Goal: Task Accomplishment & Management: Manage account settings

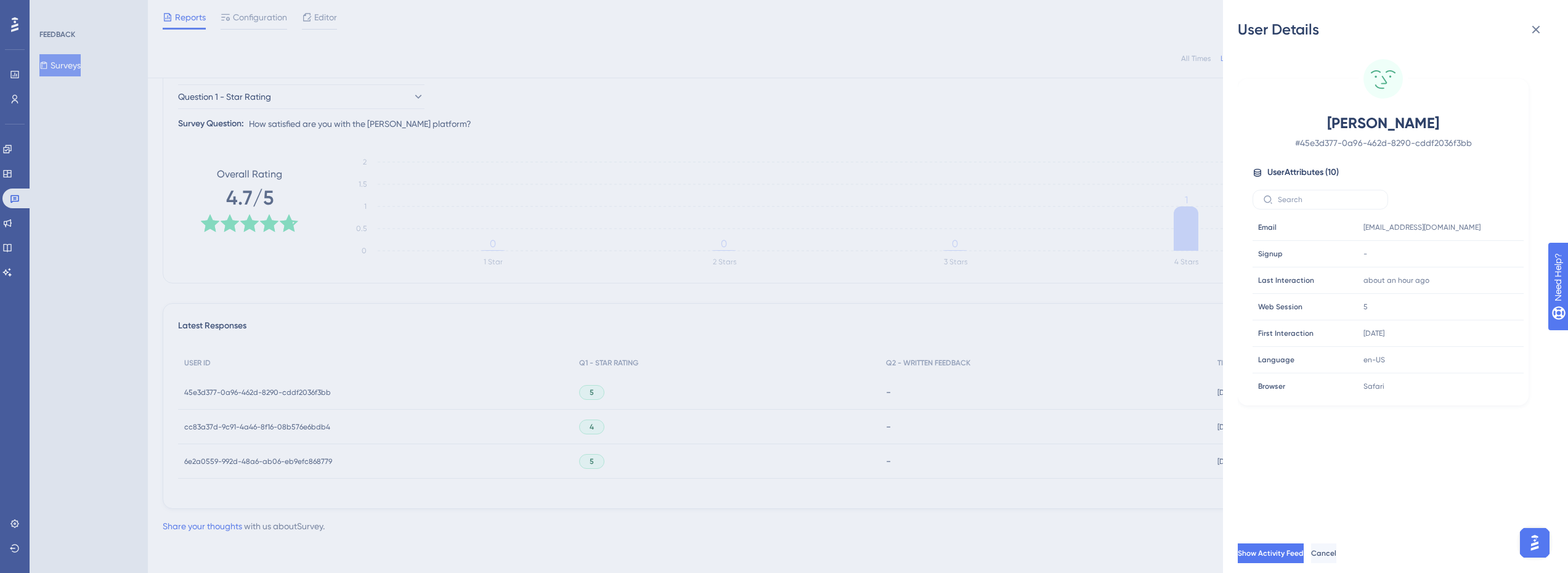
click at [1034, 252] on div "User Details Dmitry Karpov # 45e3d377-0a96-462d-8290-cddf2036f3bb User Attribut…" at bounding box center [784, 286] width 1568 height 573
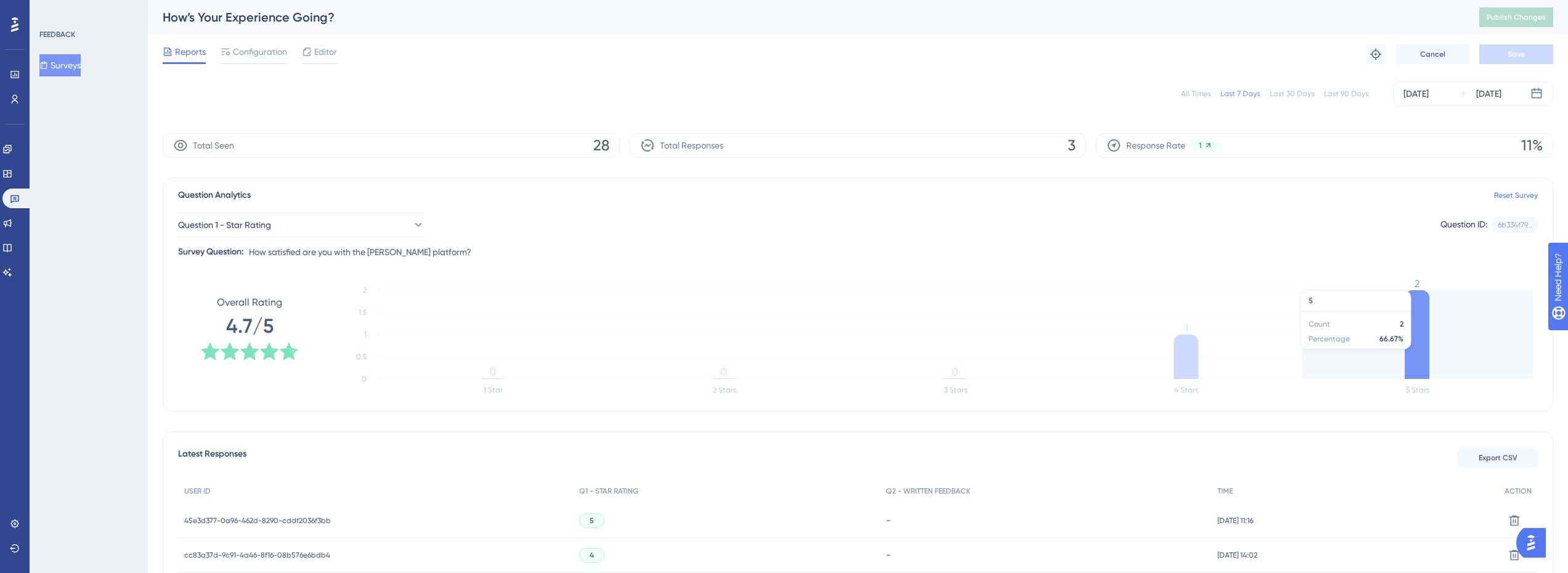
click at [1419, 325] on icon at bounding box center [1417, 334] width 24 height 89
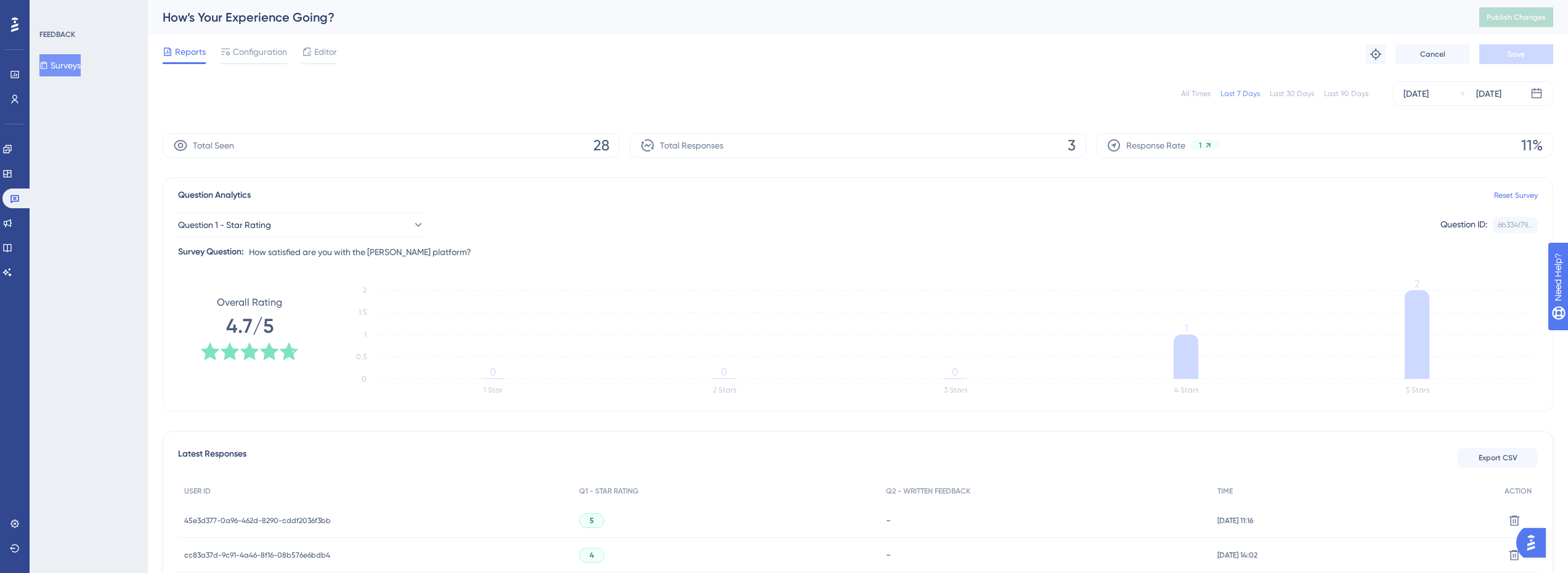
click at [1416, 286] on tspan "2" at bounding box center [1417, 284] width 5 height 12
click at [1413, 302] on icon at bounding box center [1417, 334] width 24 height 89
click at [1424, 304] on icon at bounding box center [1417, 334] width 24 height 89
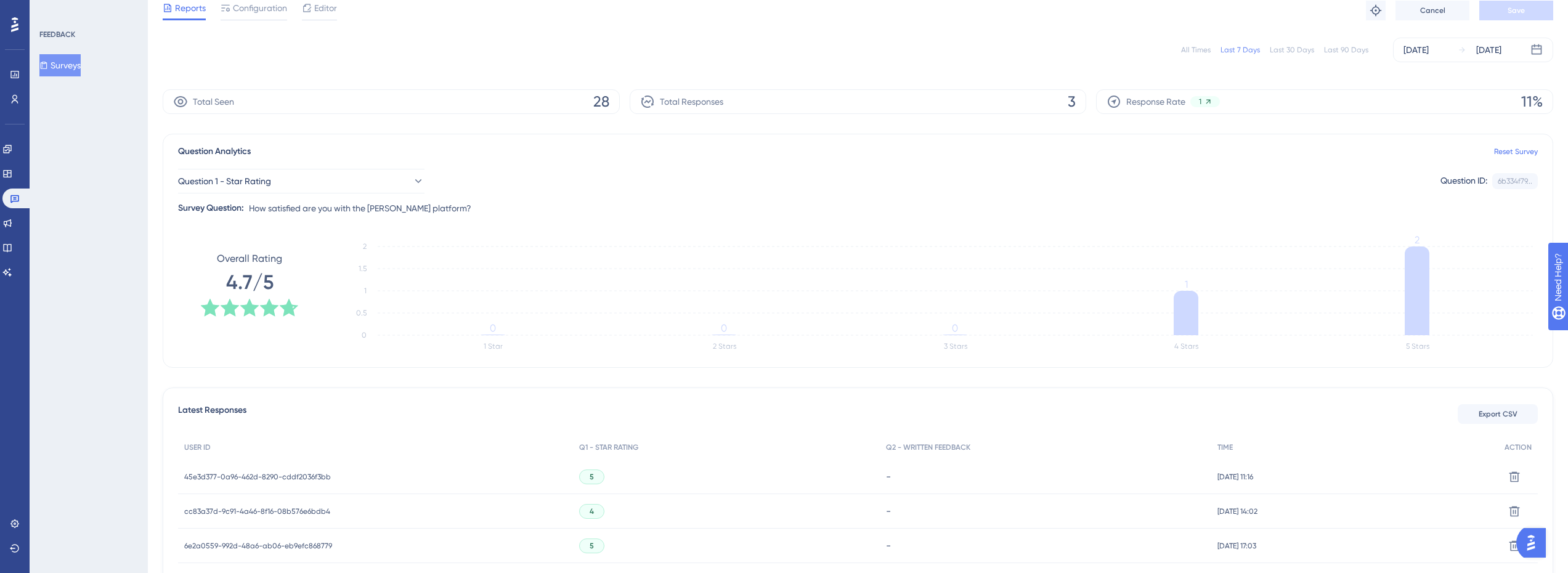
scroll to position [123, 0]
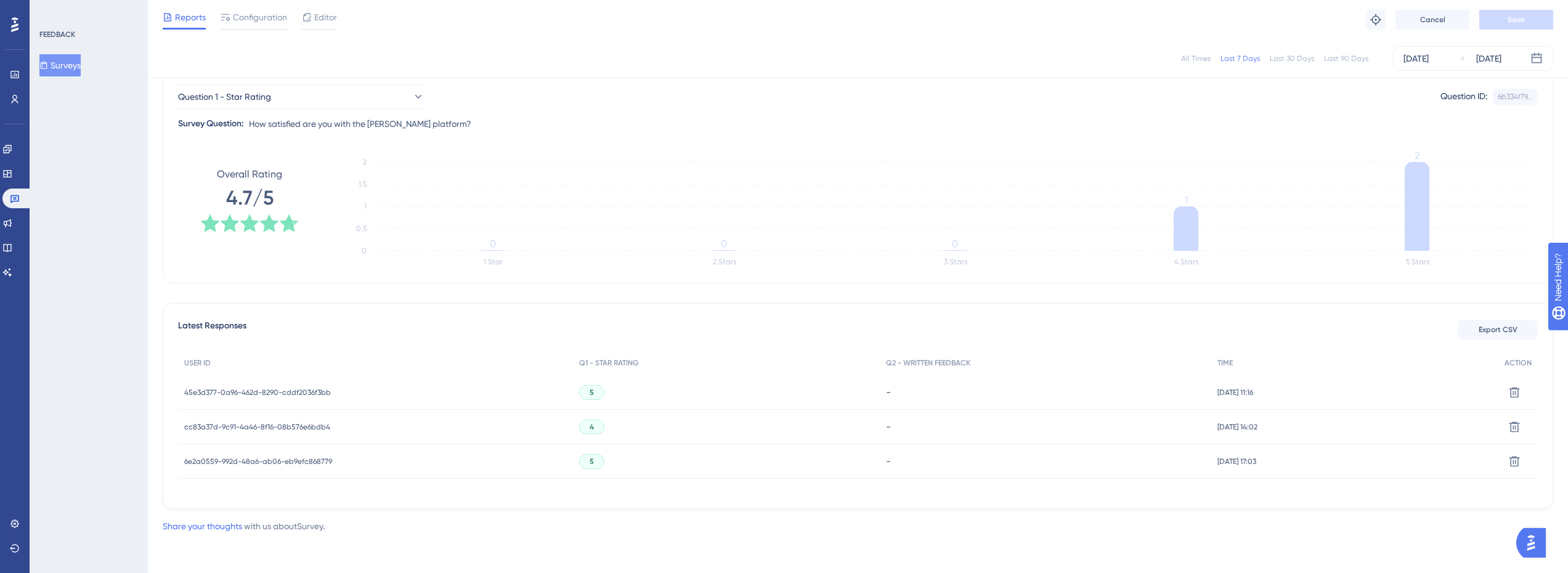
click at [282, 388] on span "45e3d377-0a96-462d-8290-cddf2036f3bb" at bounding box center [257, 392] width 146 height 10
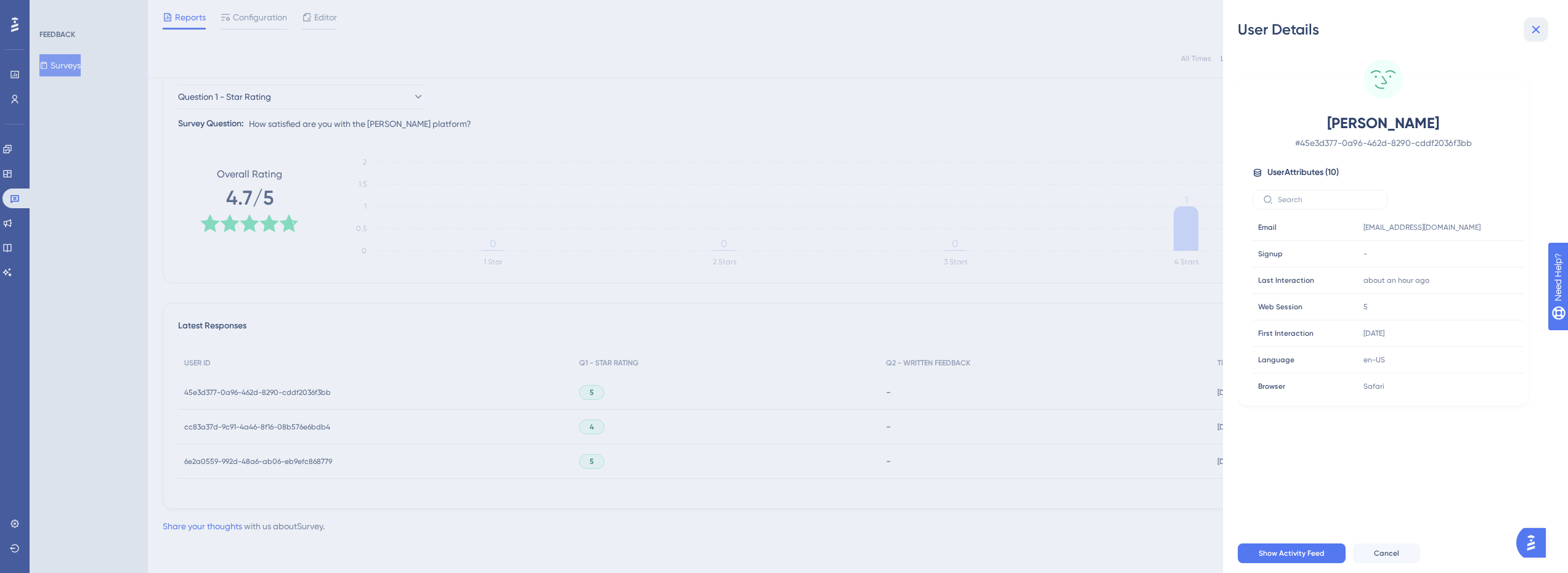
click at [1532, 32] on icon at bounding box center [1536, 29] width 15 height 15
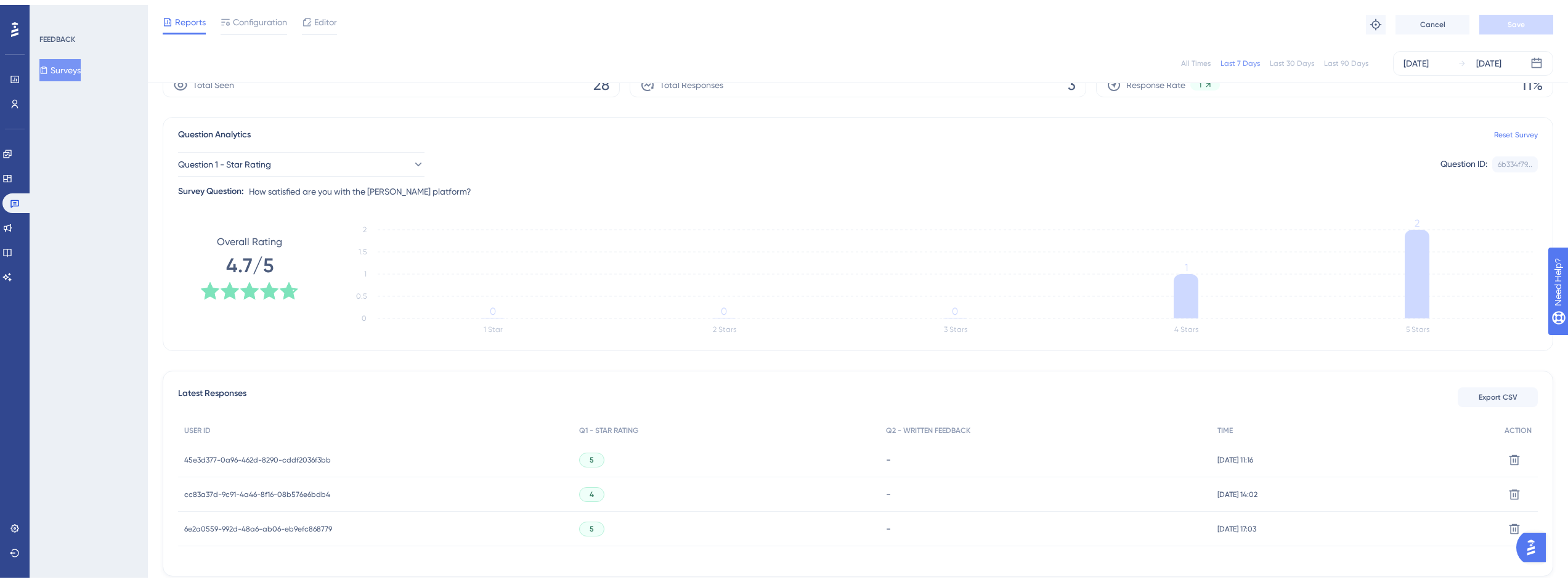
scroll to position [0, 0]
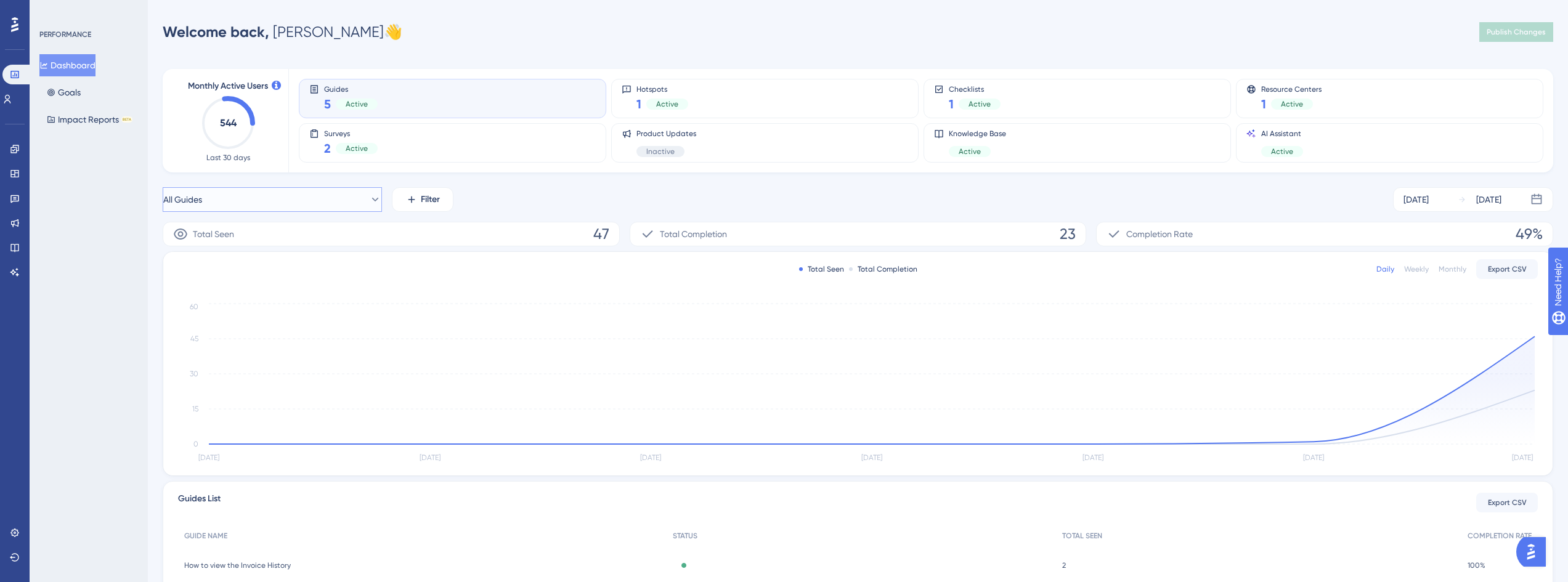
click at [255, 199] on button "All Guides" at bounding box center [272, 199] width 220 height 24
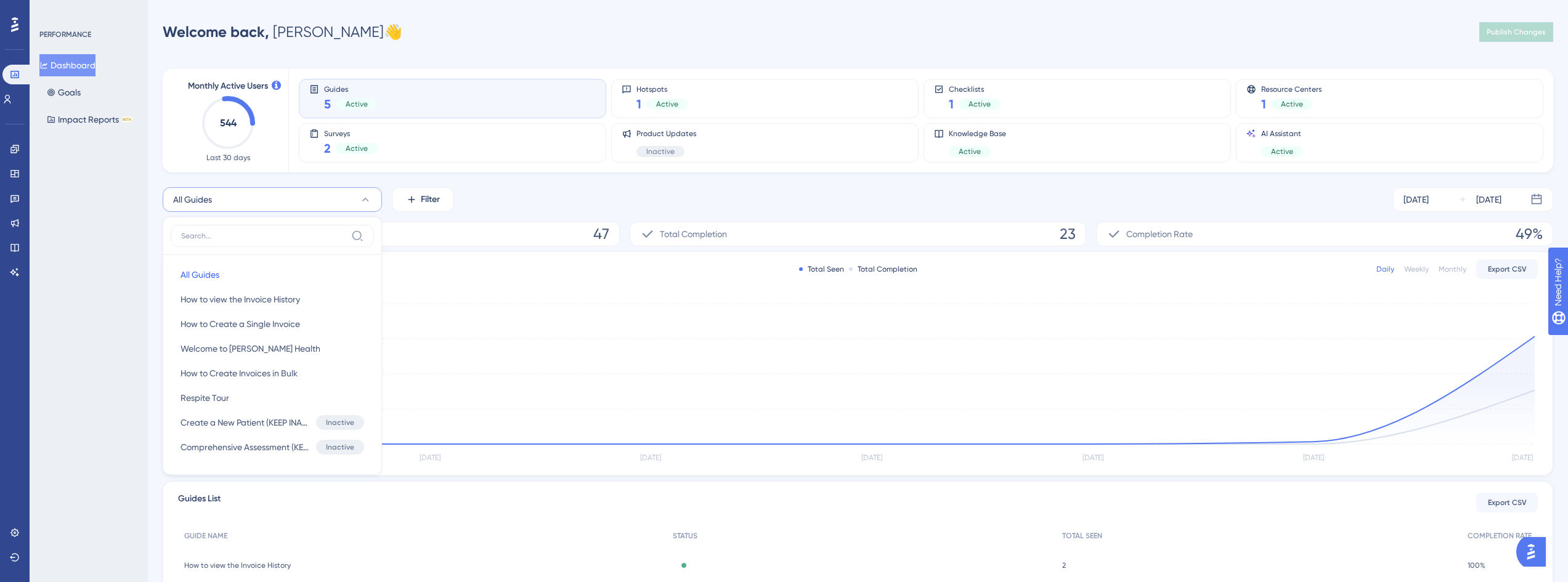
scroll to position [55, 0]
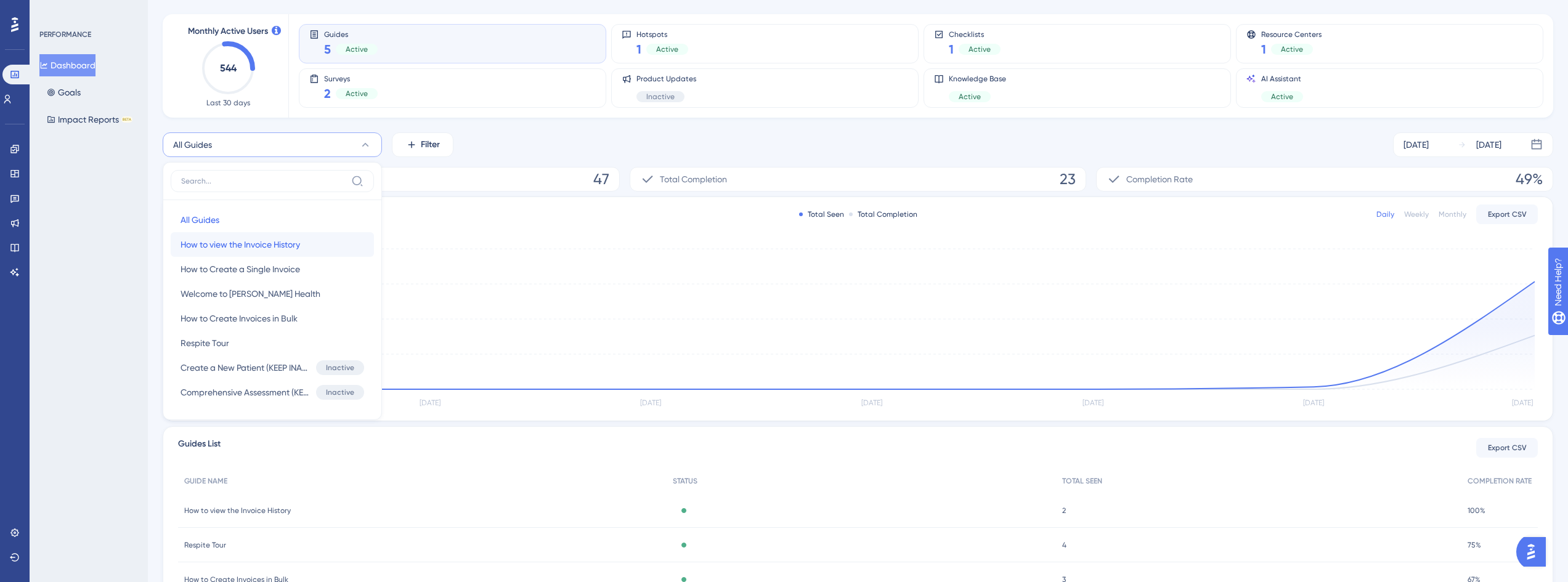
click at [285, 256] on button "How to view the Invoice History How to view the Invoice History" at bounding box center [273, 244] width 204 height 24
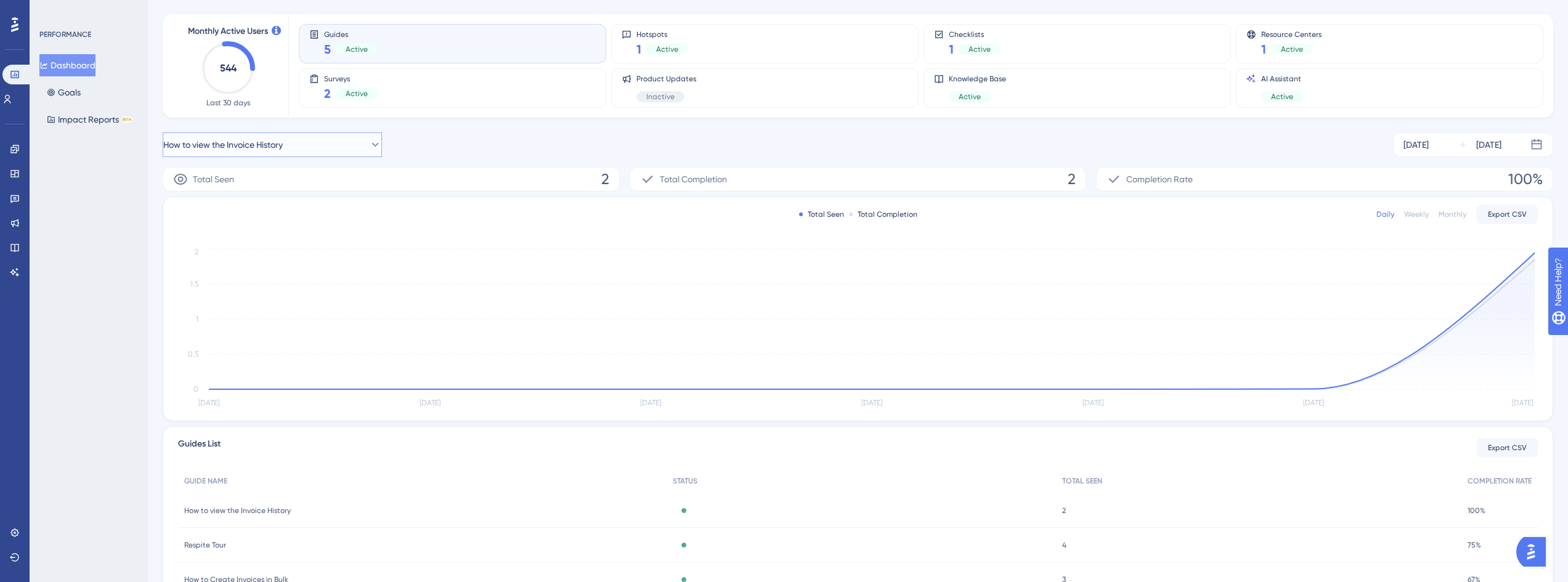
click at [283, 146] on span "How to view the Invoice History" at bounding box center [222, 144] width 119 height 15
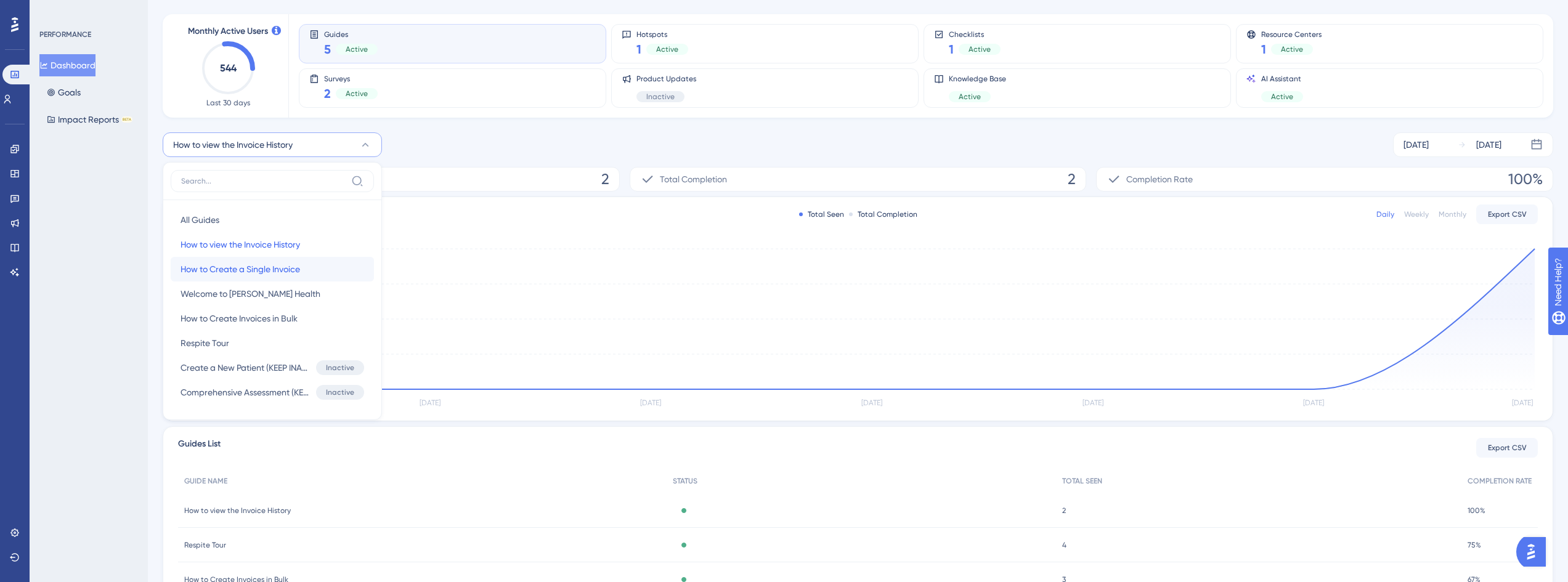
click at [292, 263] on span "How to Create a Single Invoice" at bounding box center [240, 269] width 119 height 15
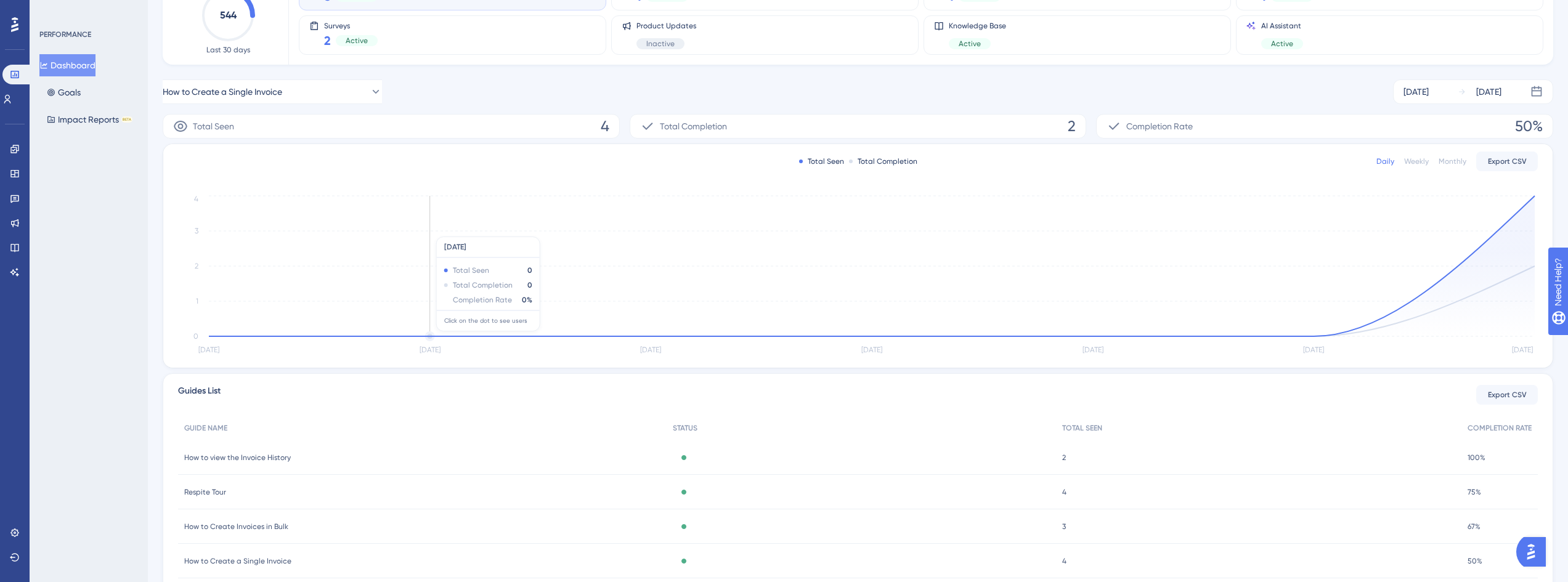
scroll to position [0, 0]
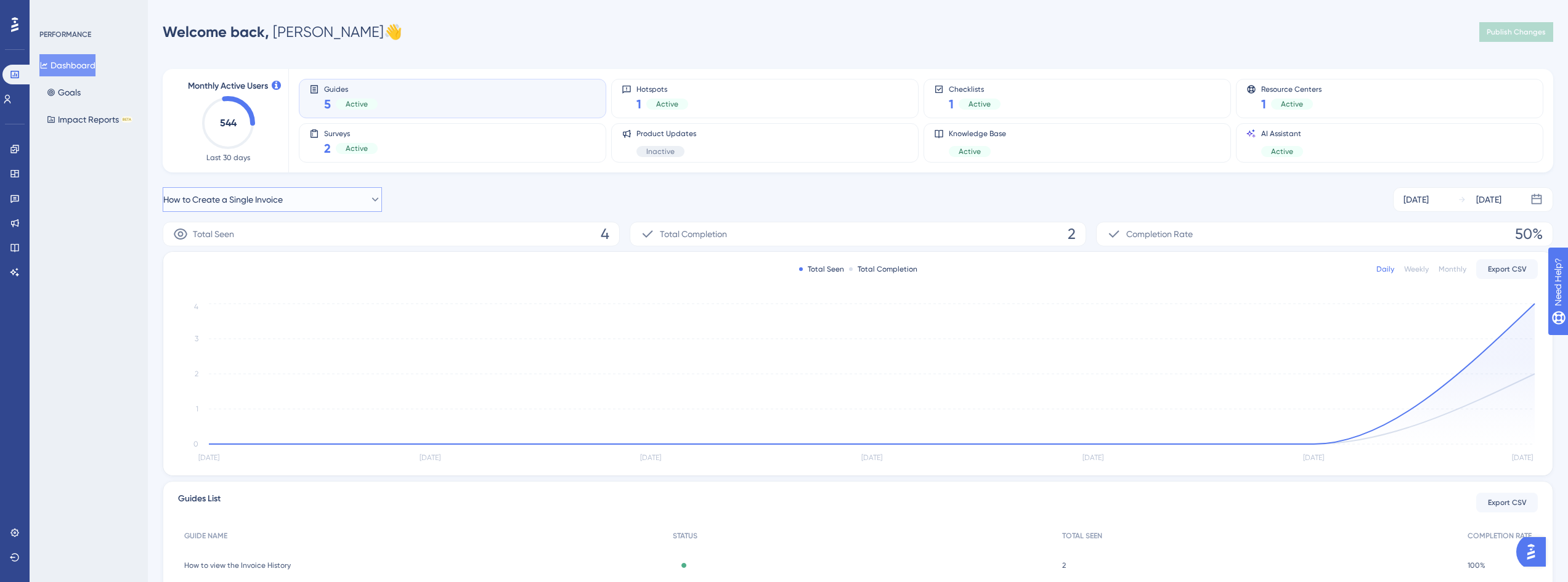
click at [369, 204] on icon at bounding box center [375, 199] width 13 height 13
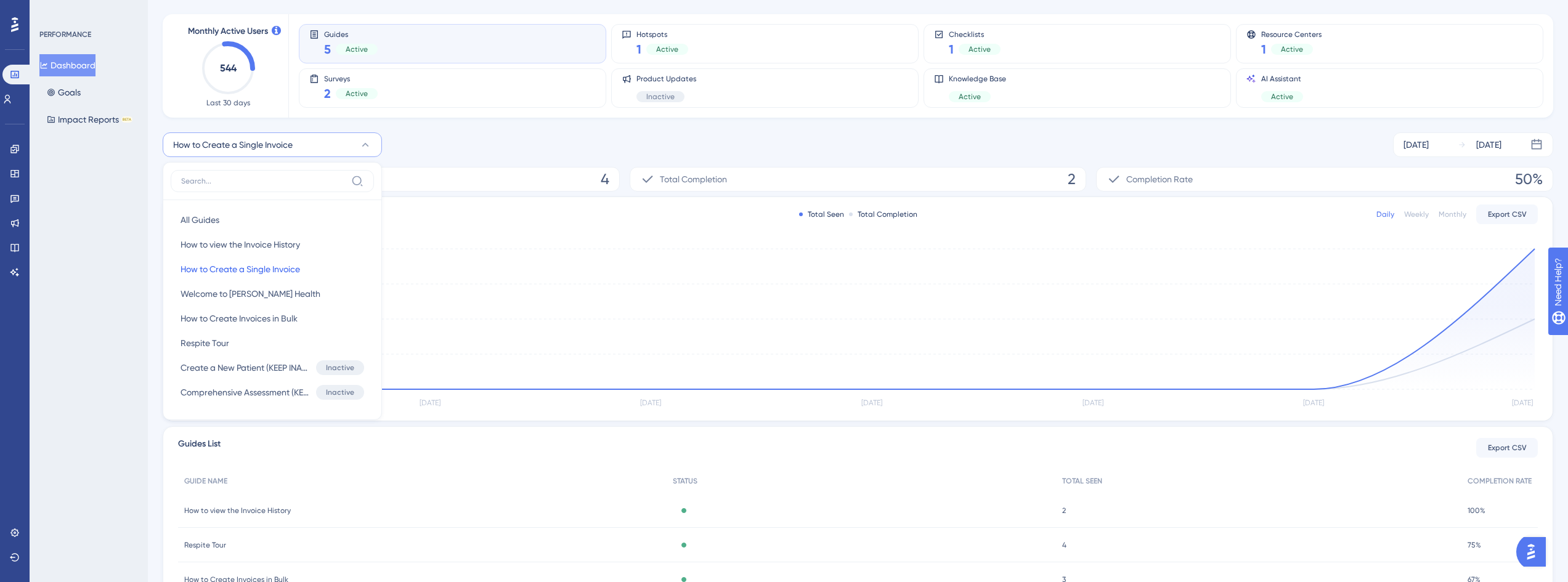
click at [459, 149] on div "How to Create a Single Invoice All Guides All Guides How to view the Invoice Hi…" at bounding box center [858, 144] width 1391 height 24
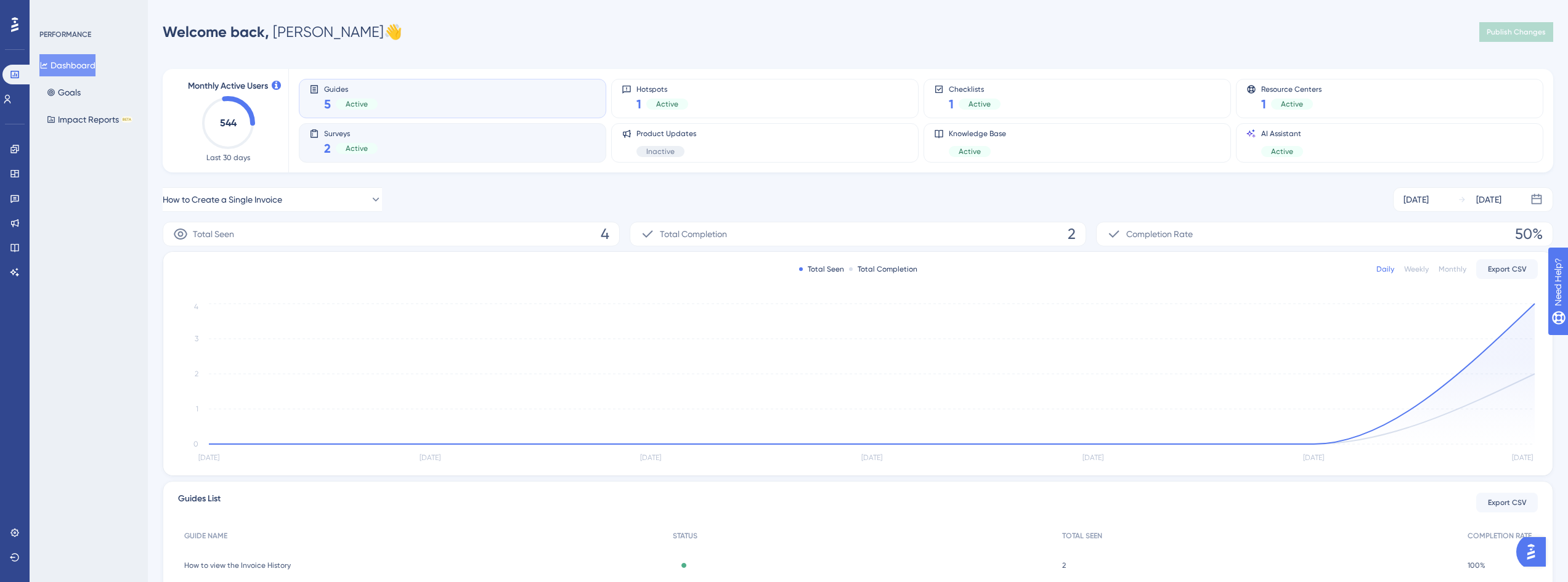
click at [388, 146] on div "Surveys 2 Active" at bounding box center [452, 143] width 287 height 29
click at [404, 144] on div "Surveys 2 Active" at bounding box center [452, 143] width 287 height 29
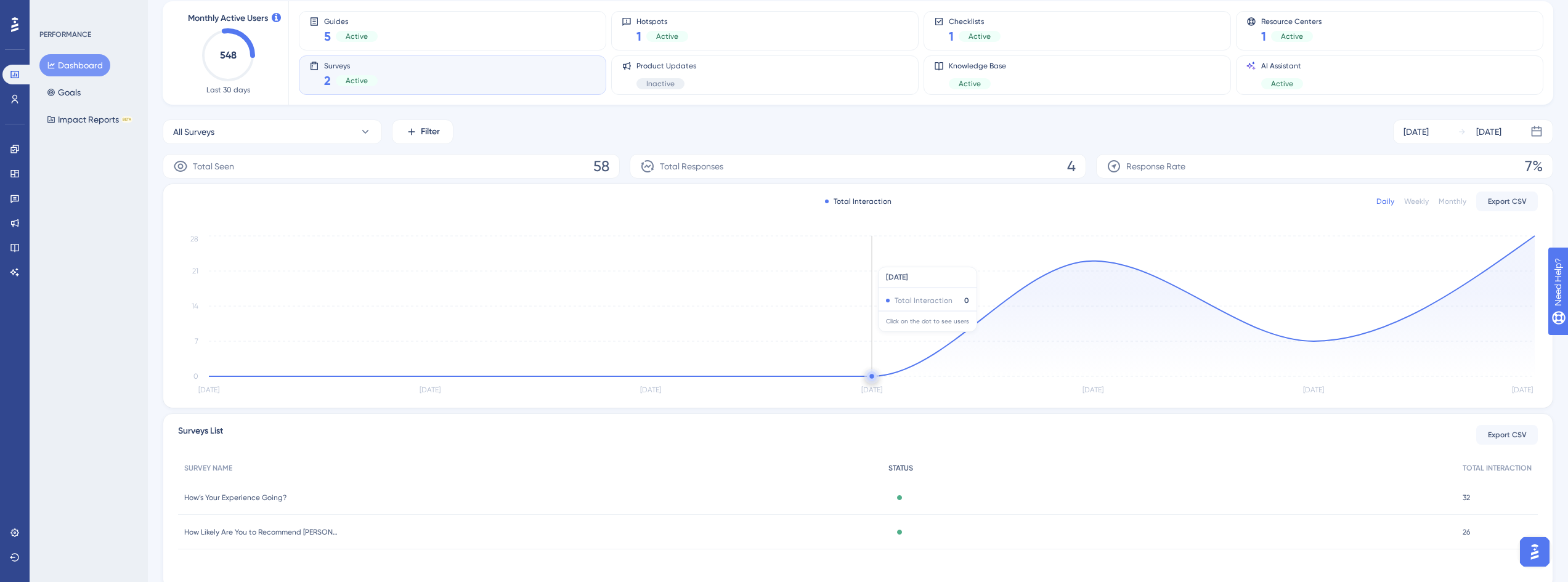
scroll to position [114, 0]
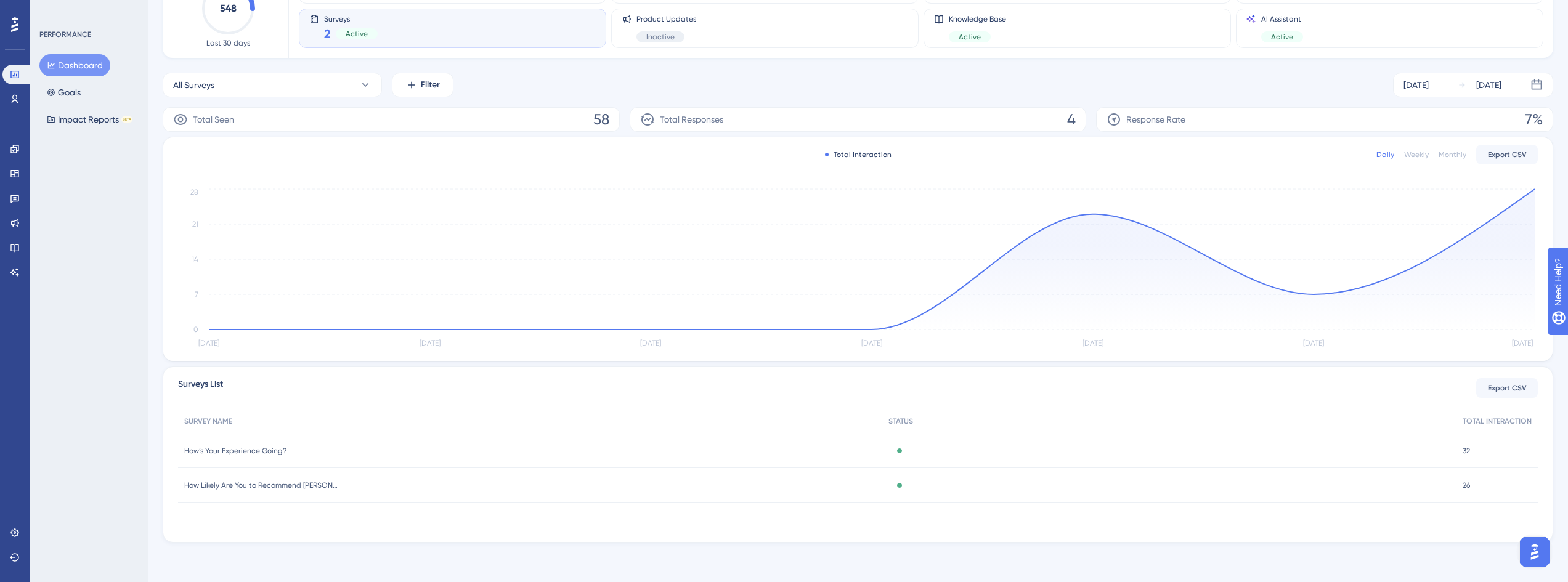
click at [246, 450] on span "How’s Your Experience Going?" at bounding box center [235, 451] width 102 height 10
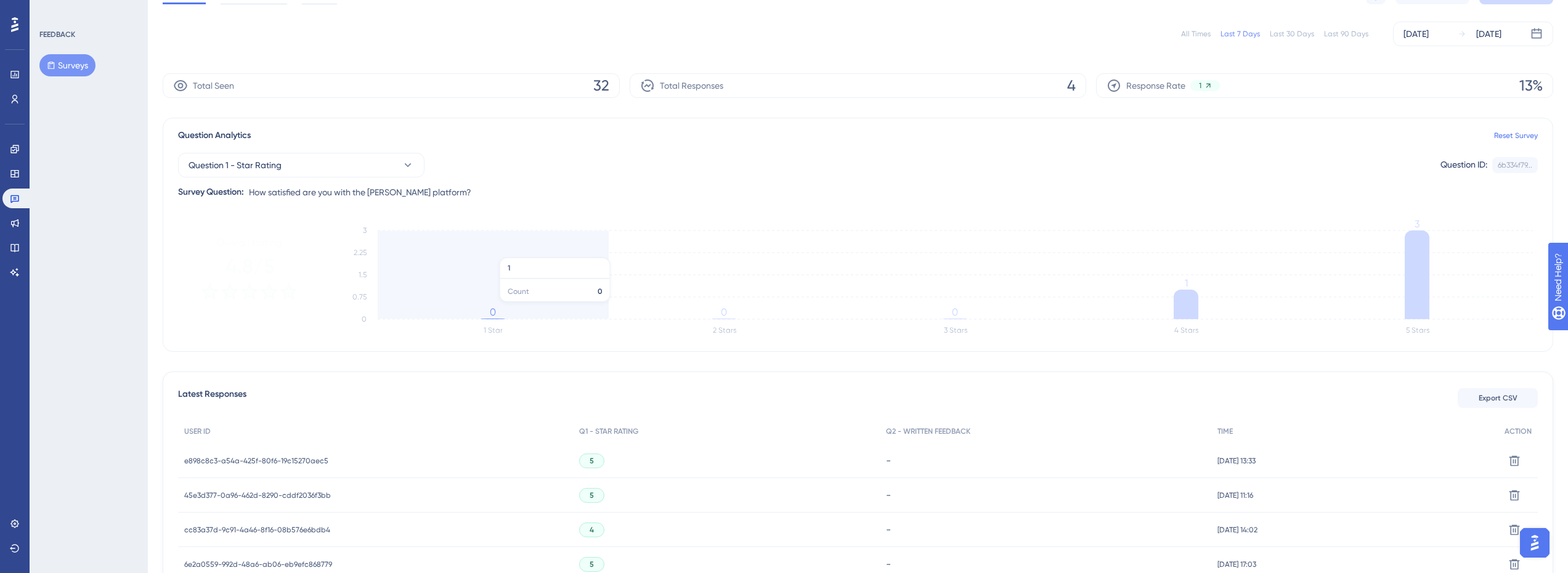
scroll to position [158, 0]
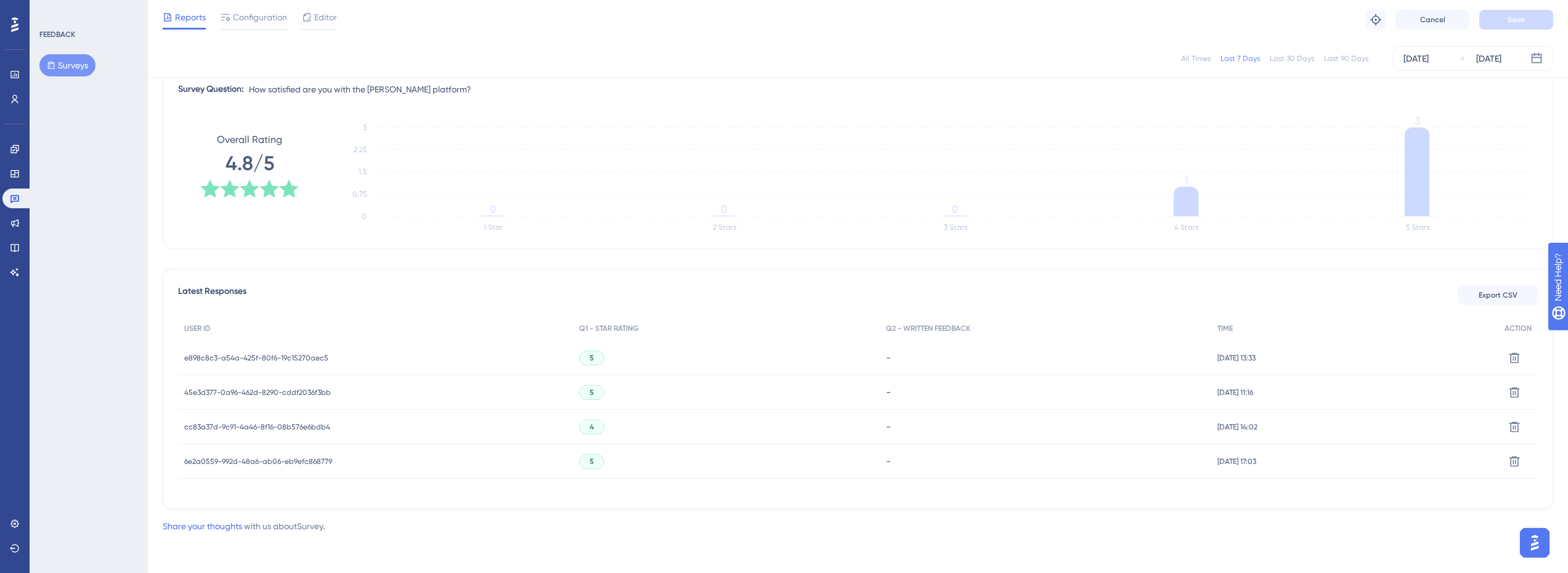
click at [305, 357] on span "e898c8c3-a54a-425f-80f6-19c15270aec5" at bounding box center [256, 358] width 144 height 10
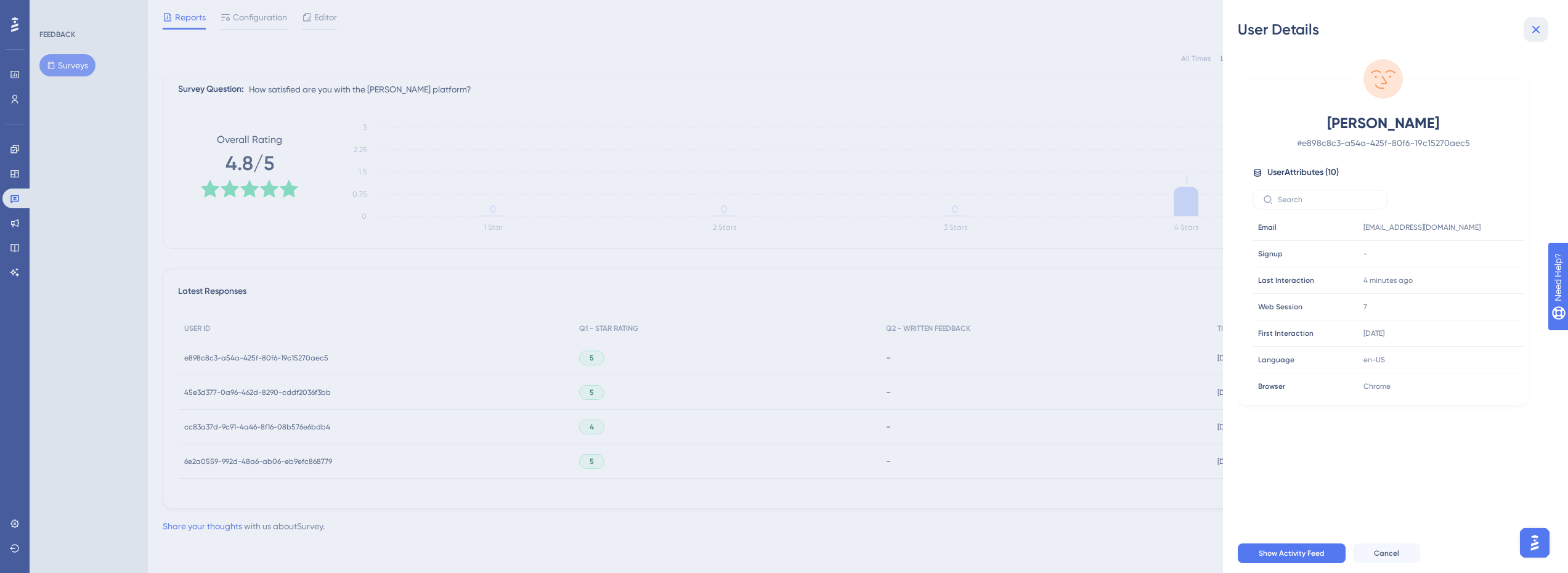
drag, startPoint x: 1537, startPoint y: 29, endPoint x: 1523, endPoint y: 44, distance: 20.5
click at [1537, 29] on icon at bounding box center [1536, 29] width 8 height 8
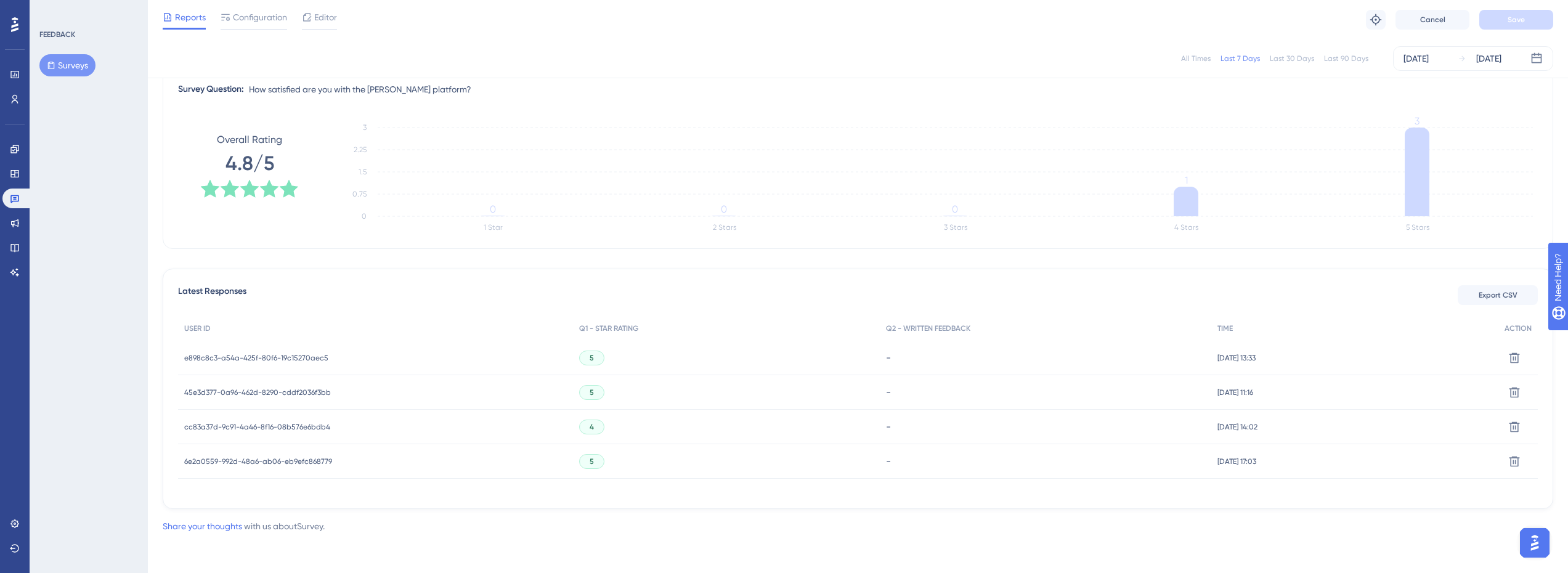
click at [332, 356] on div "e898c8c3-a54a-425f-80f6-19c15270aec5 e898c8c3-a54a-425f-80f6-19c15270aec5" at bounding box center [375, 358] width 395 height 34
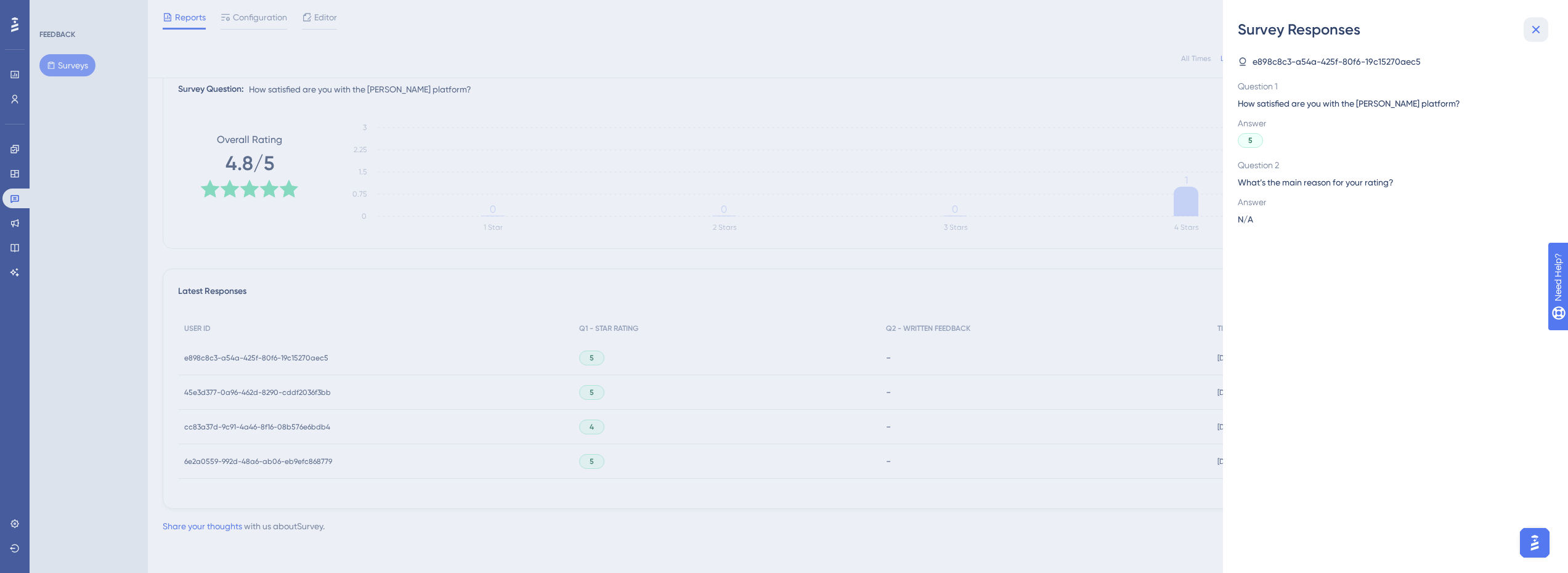
click at [1539, 30] on icon at bounding box center [1536, 29] width 15 height 15
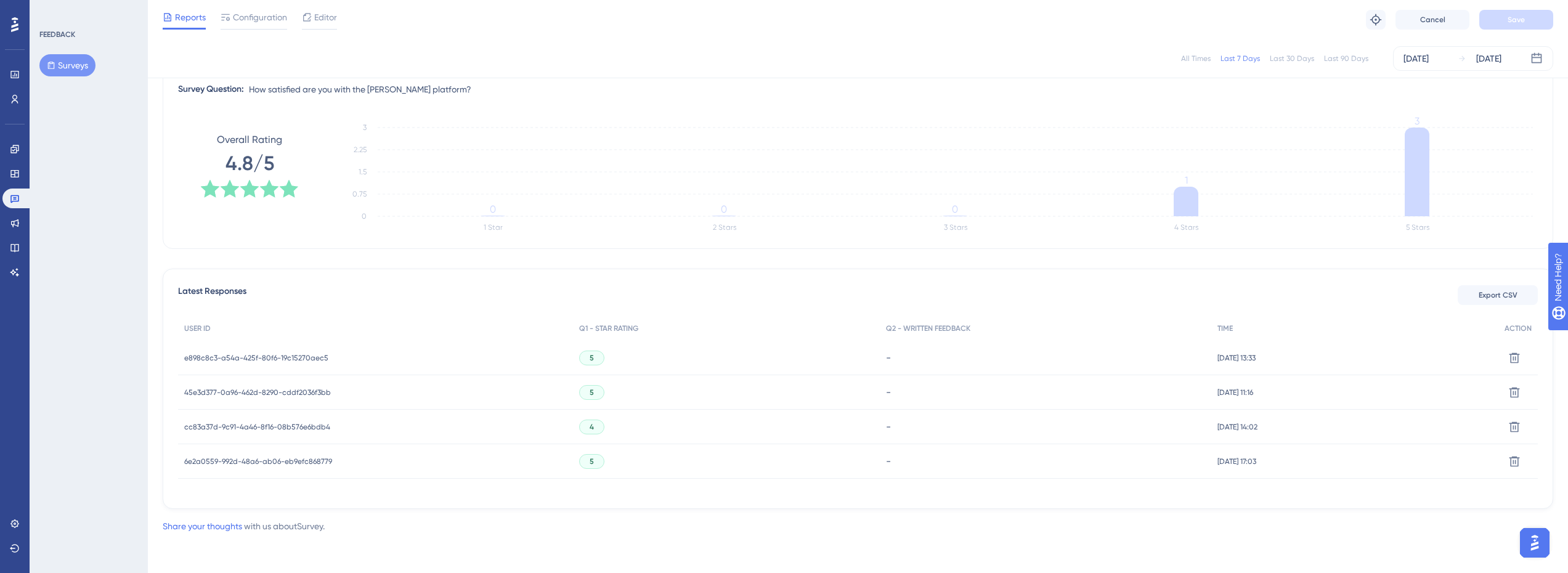
click at [273, 388] on span "45e3d377-0a96-462d-8290-cddf2036f3bb" at bounding box center [257, 392] width 146 height 10
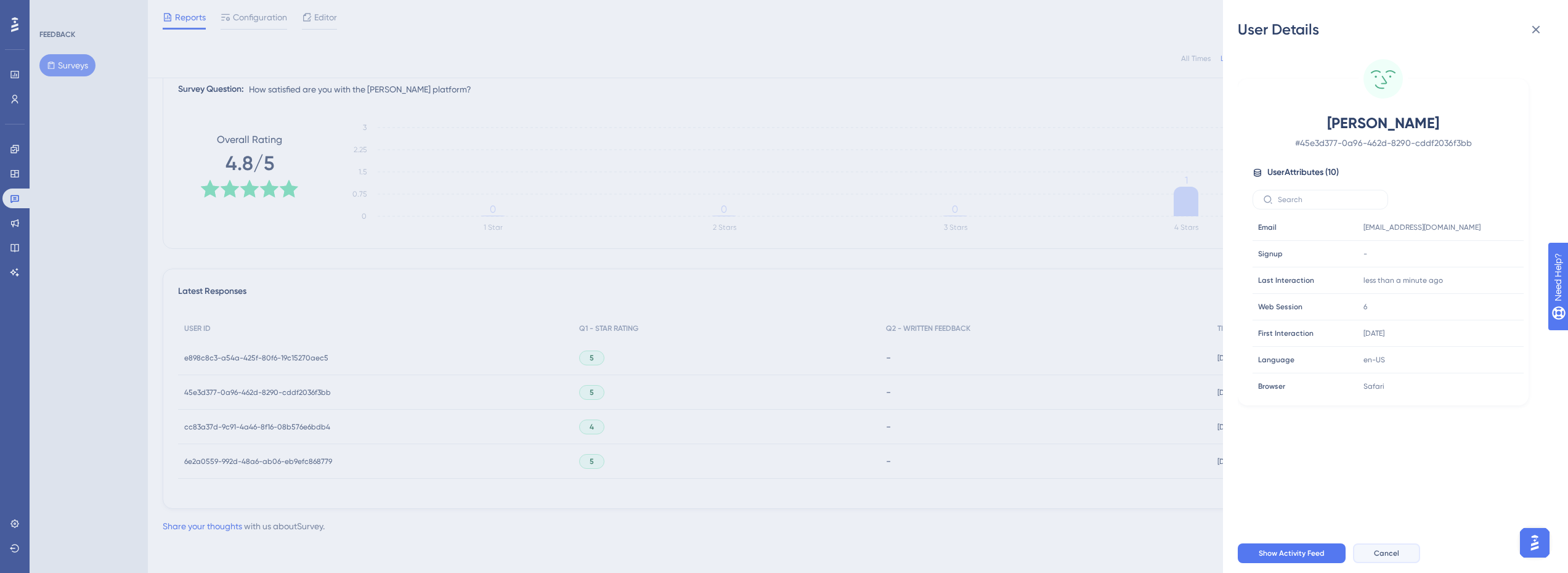
click at [1383, 557] on button "Cancel" at bounding box center [1387, 553] width 67 height 20
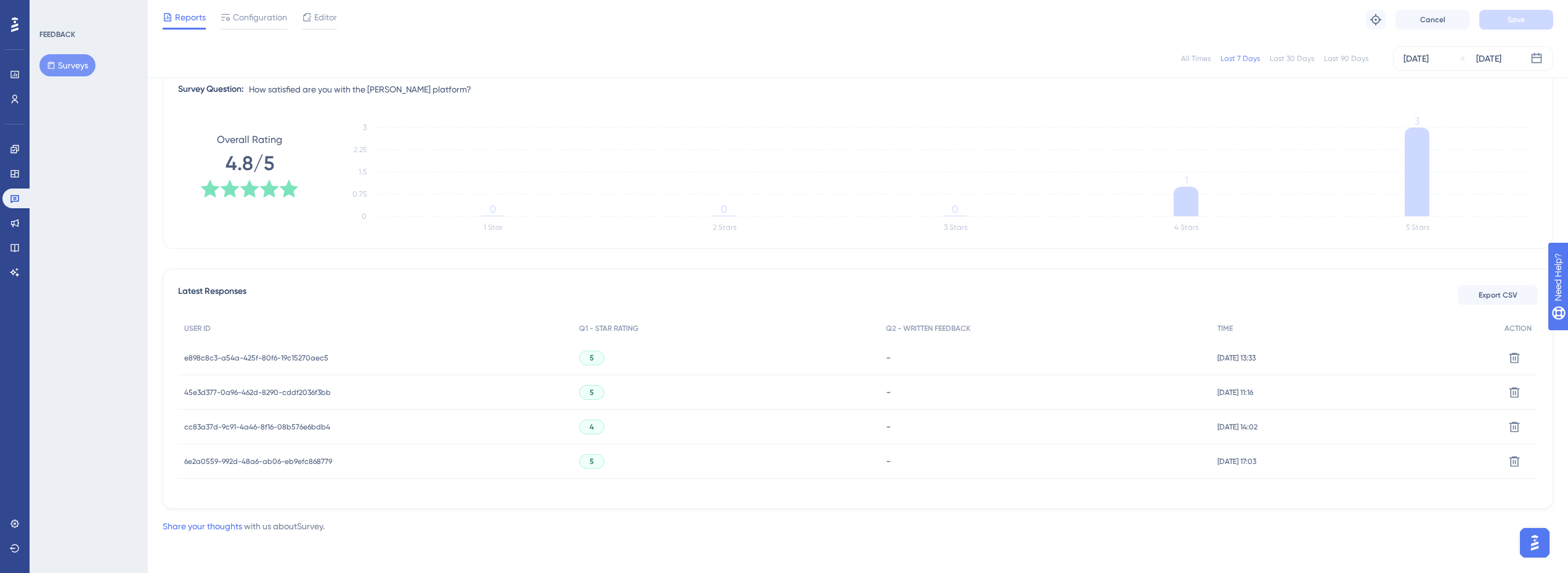
click at [590, 392] on span "5" at bounding box center [592, 392] width 4 height 10
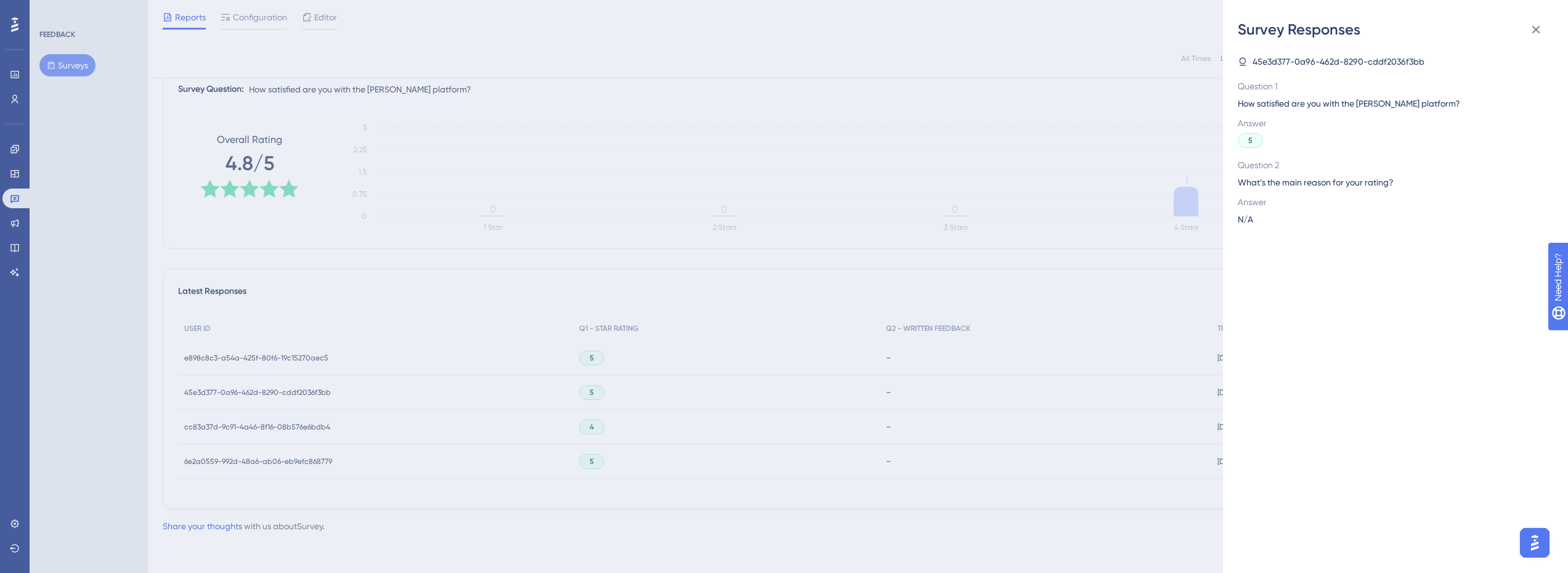
click at [589, 412] on div "Survey Responses 45e3d377-0a96-462d-8290-cddf2036f3bb Question 1 How satisfied …" at bounding box center [784, 286] width 1568 height 573
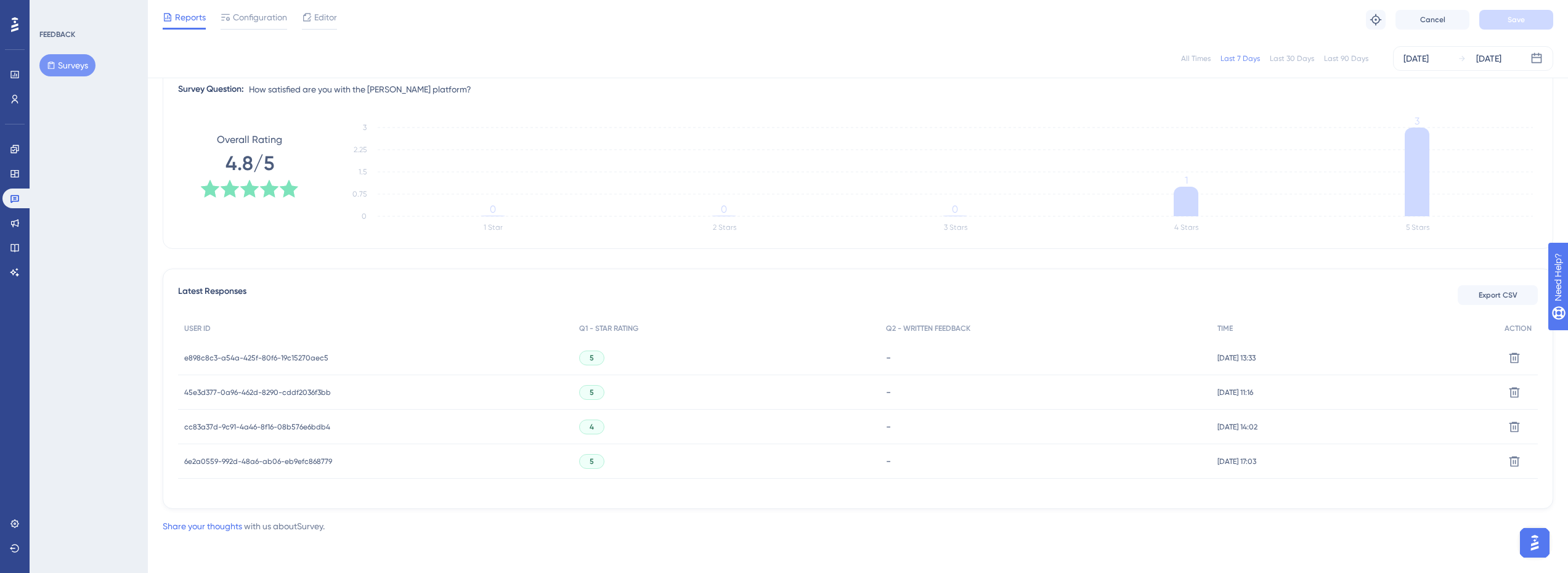
click at [587, 429] on div "4" at bounding box center [592, 427] width 25 height 15
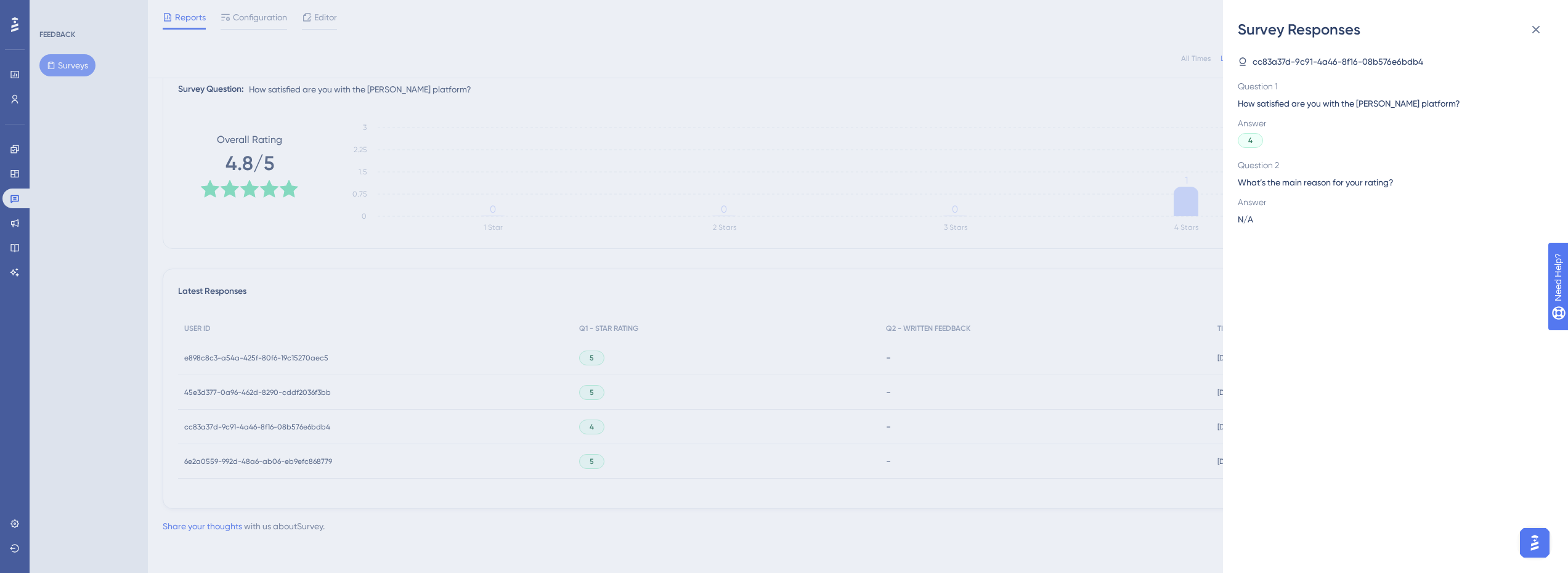
click at [600, 419] on div "Survey Responses cc83a37d-9c91-4a46-8f16-08b576e6bdb4 Question 1 How satisfied …" at bounding box center [784, 286] width 1568 height 573
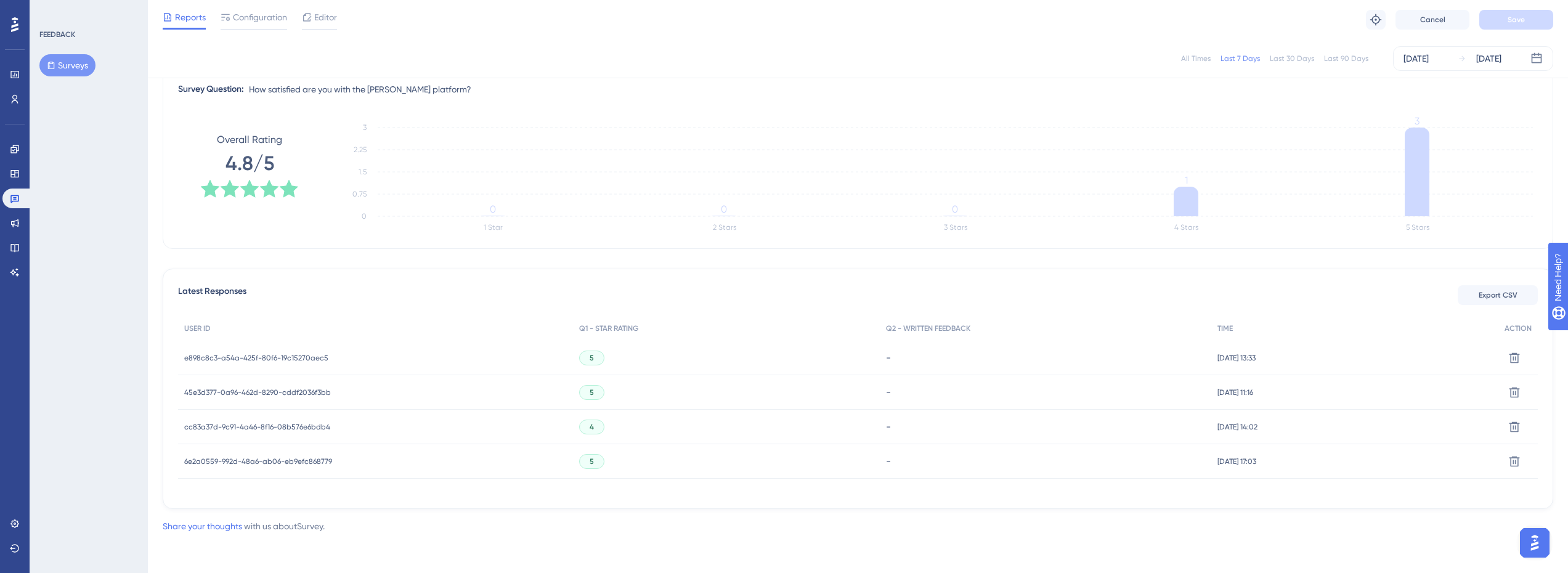
click at [588, 464] on div "5" at bounding box center [592, 461] width 25 height 15
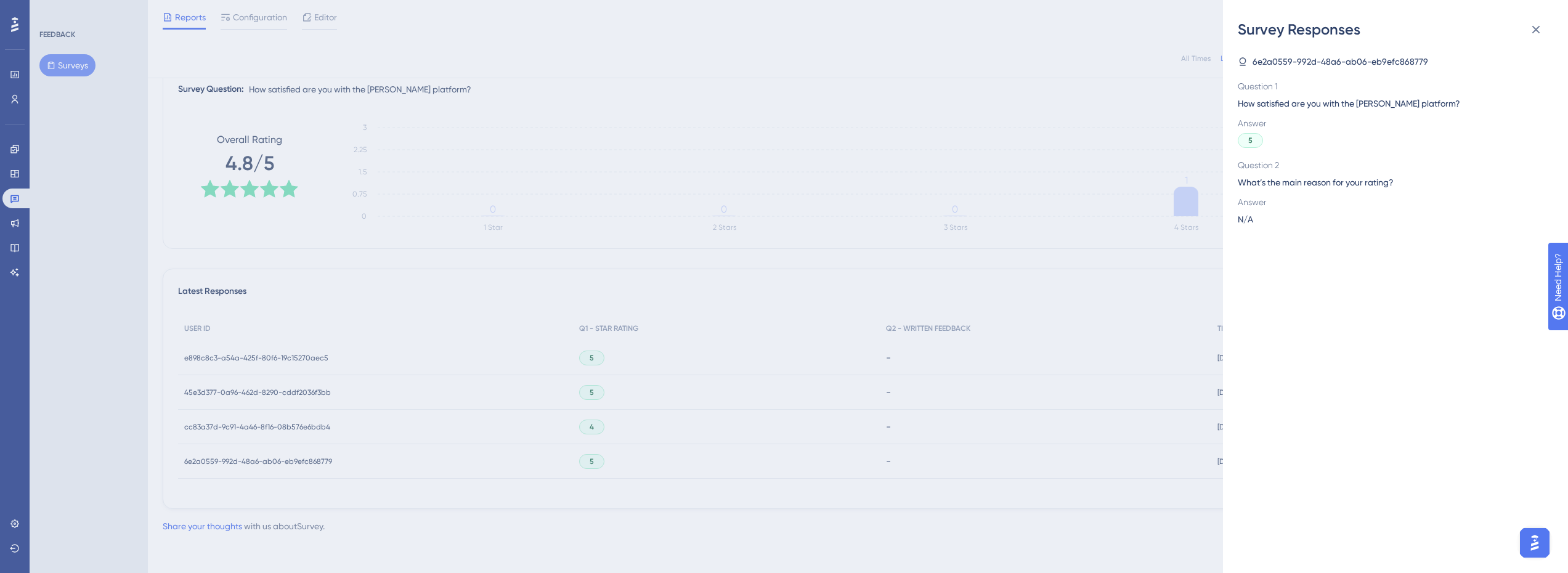
click at [629, 434] on div "Survey Responses 6e2a0559-992d-48a6-ab06-eb9efc868779 Question 1 How satisfied …" at bounding box center [784, 286] width 1568 height 573
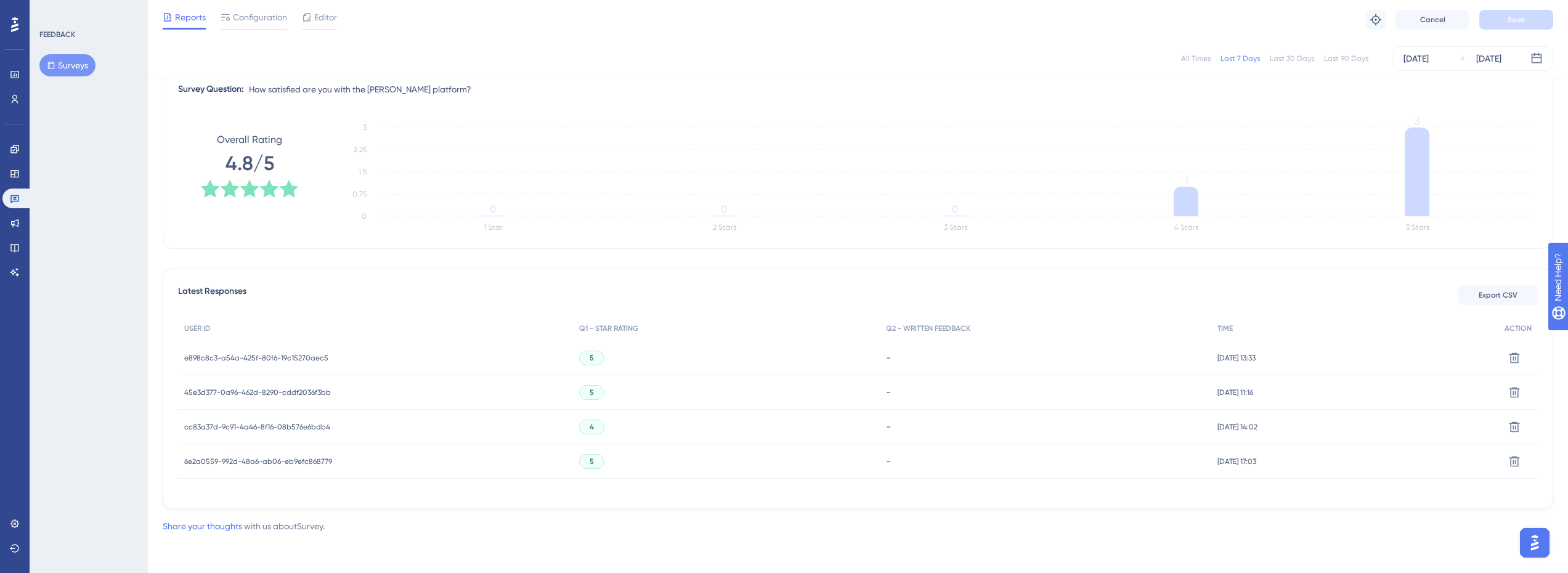
click at [589, 457] on div "5" at bounding box center [592, 461] width 25 height 15
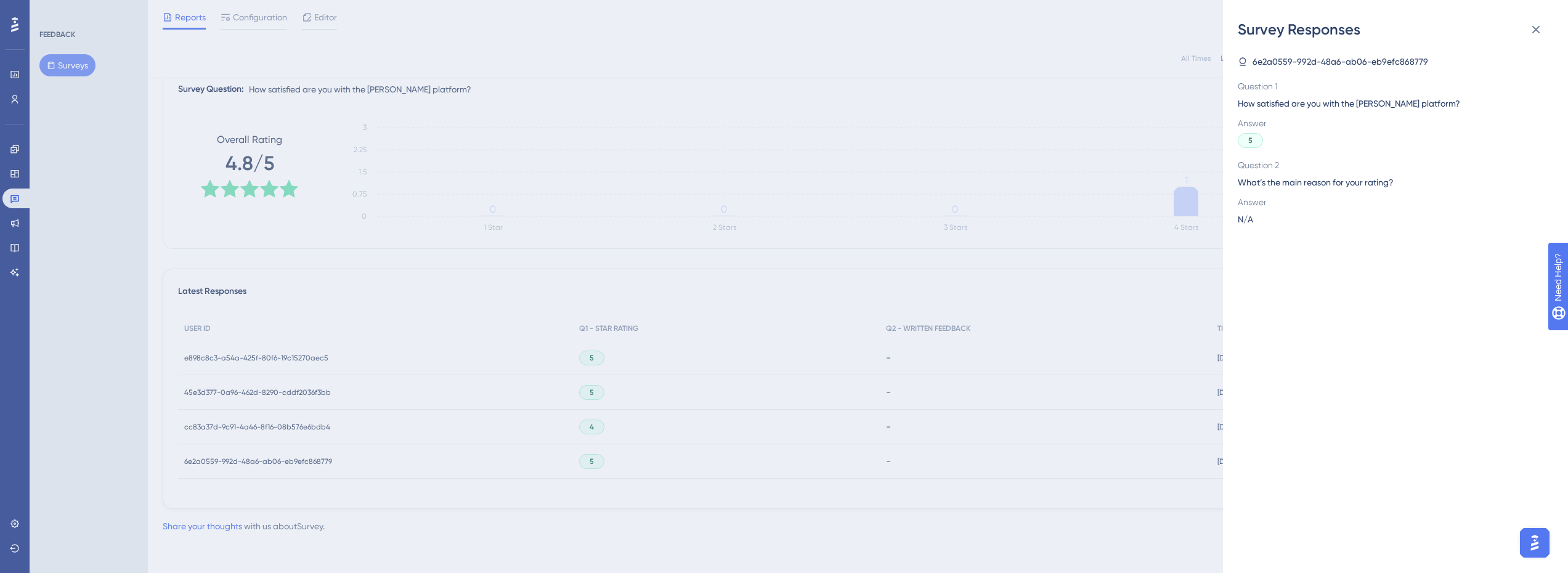
click at [650, 437] on div "Survey Responses 6e2a0559-992d-48a6-ab06-eb9efc868779 Question 1 How satisfied …" at bounding box center [784, 286] width 1568 height 573
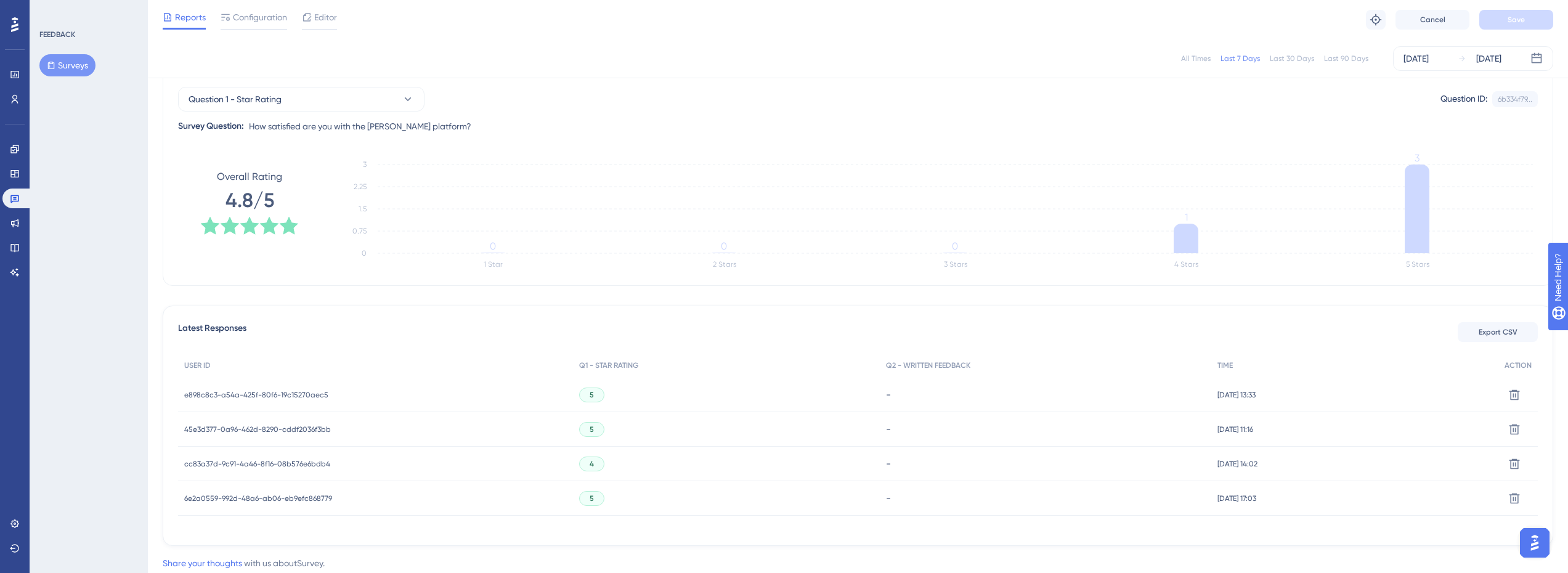
scroll to position [123, 0]
click at [77, 66] on button "Surveys" at bounding box center [68, 66] width 56 height 22
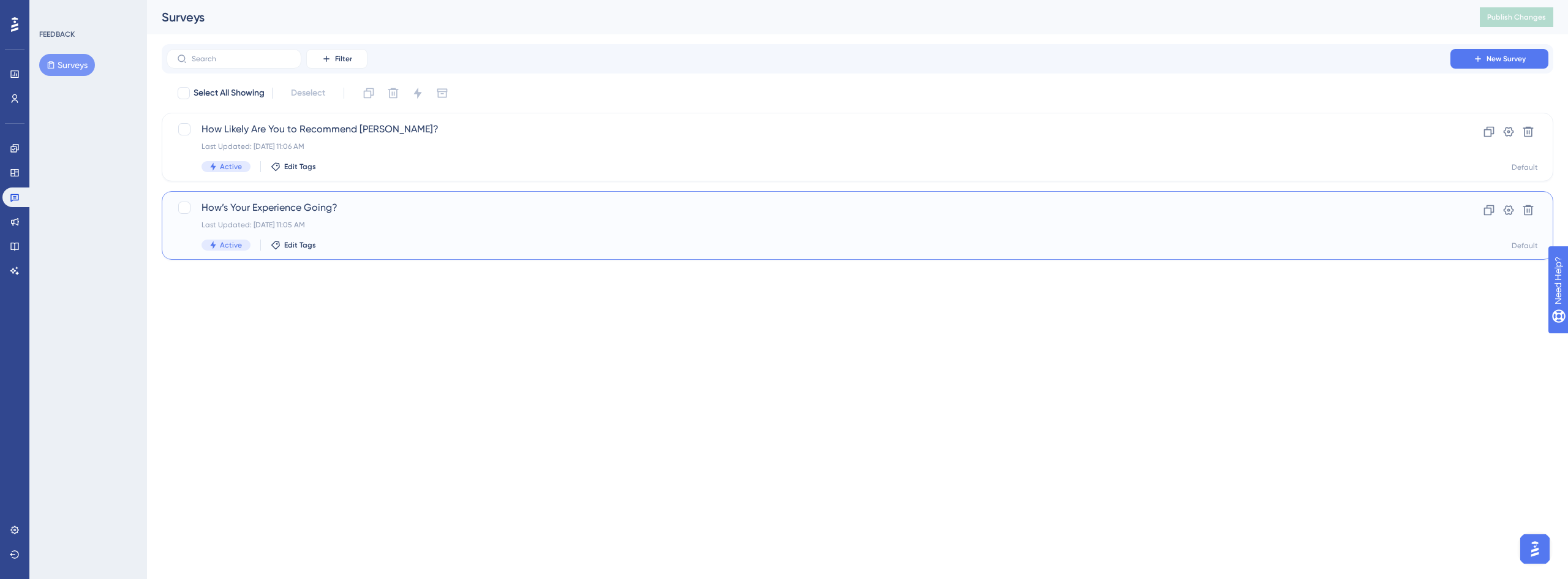
click at [353, 209] on span "How’s Your Experience Going?" at bounding box center [809, 207] width 1214 height 15
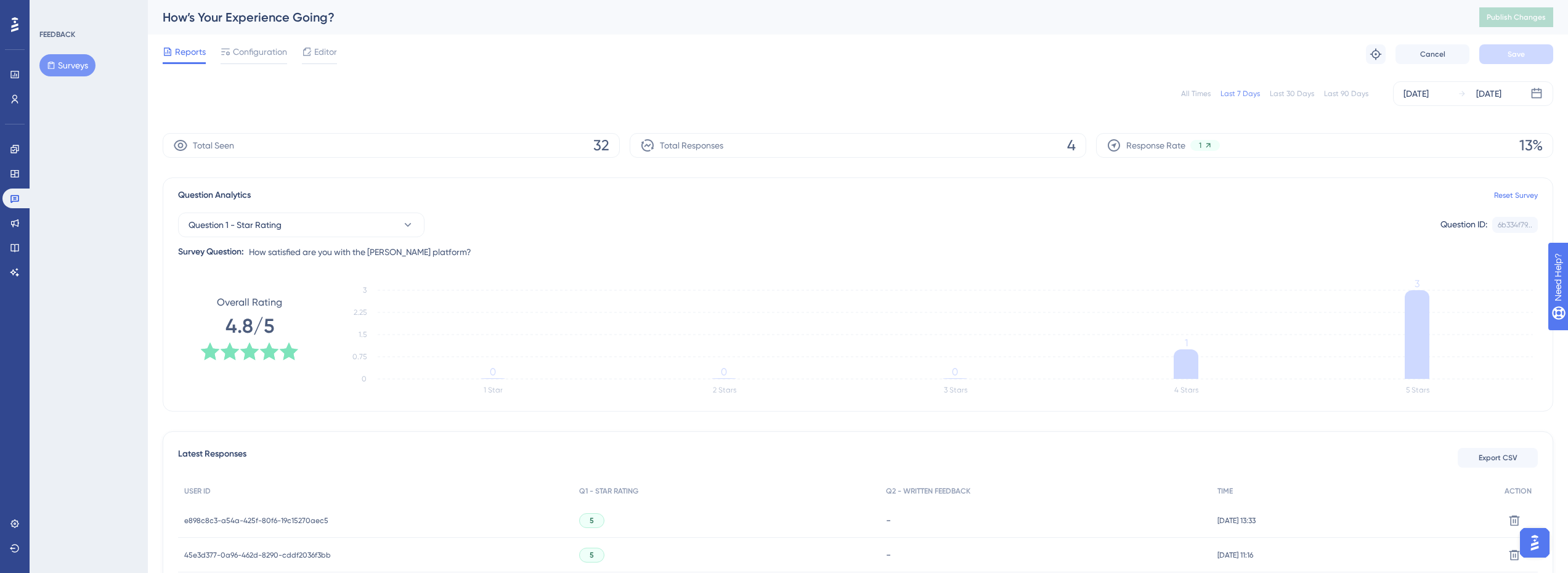
click at [84, 64] on button "Surveys" at bounding box center [68, 66] width 56 height 22
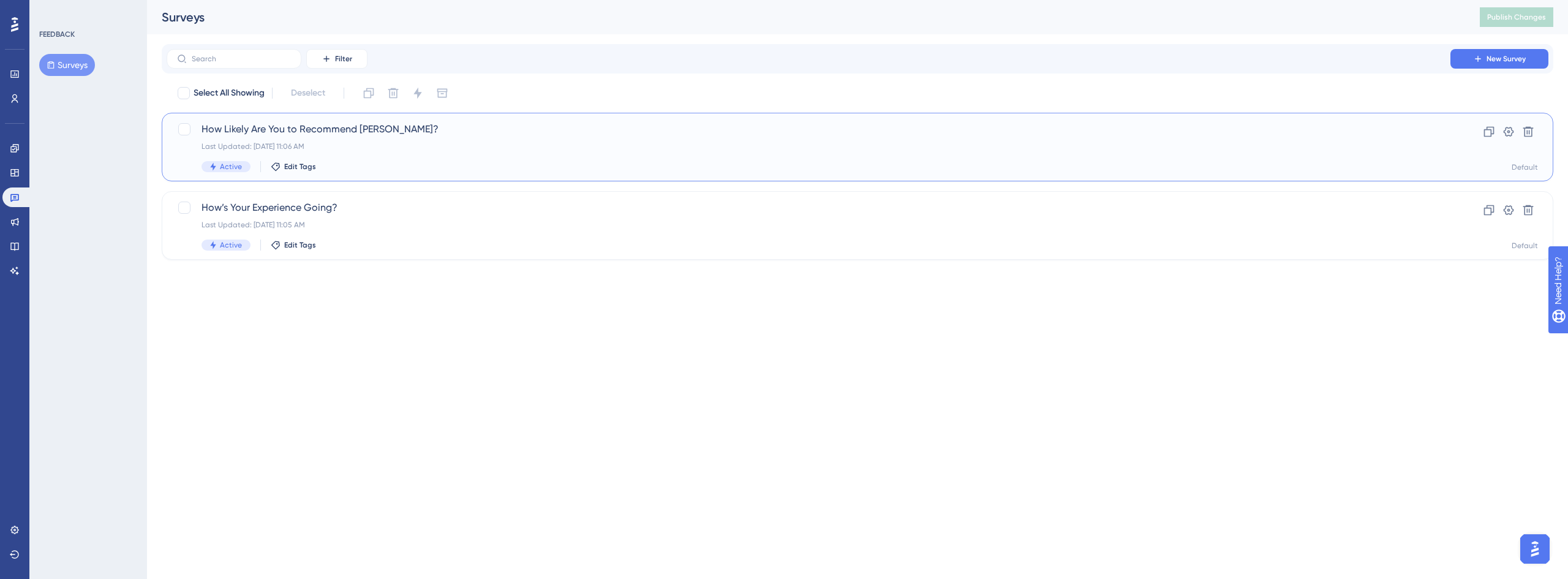
click at [385, 159] on div "How Likely Are You to Recommend [PERSON_NAME]? Last Updated: [DATE] 11:06 AM Ac…" at bounding box center [809, 147] width 1214 height 50
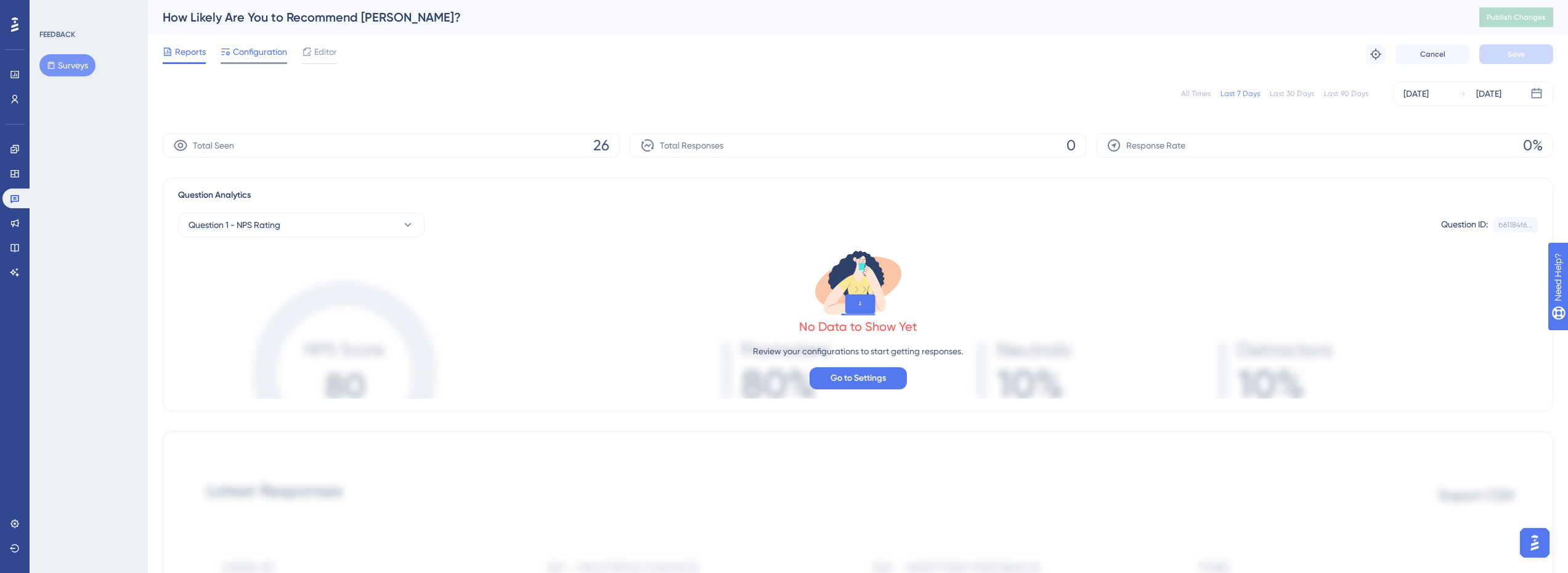
click at [249, 52] on span "Configuration" at bounding box center [260, 52] width 54 height 15
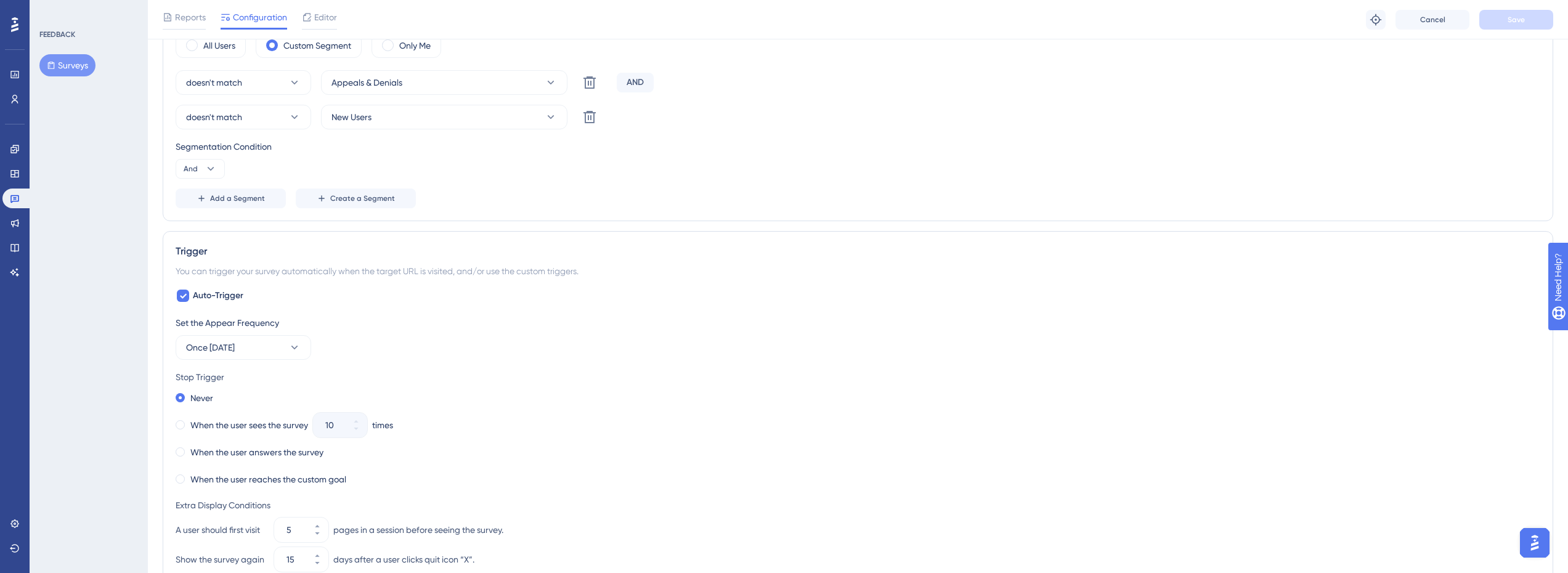
scroll to position [558, 0]
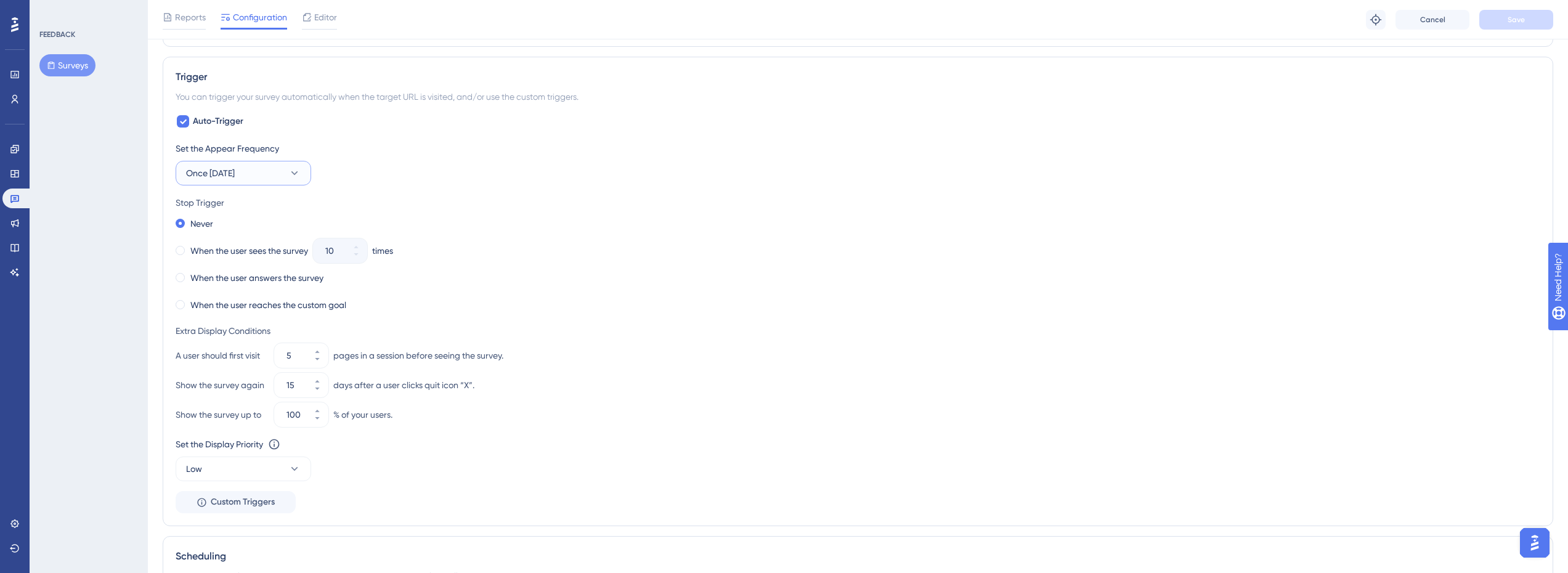
click at [273, 180] on button "Once [DATE]" at bounding box center [243, 173] width 135 height 24
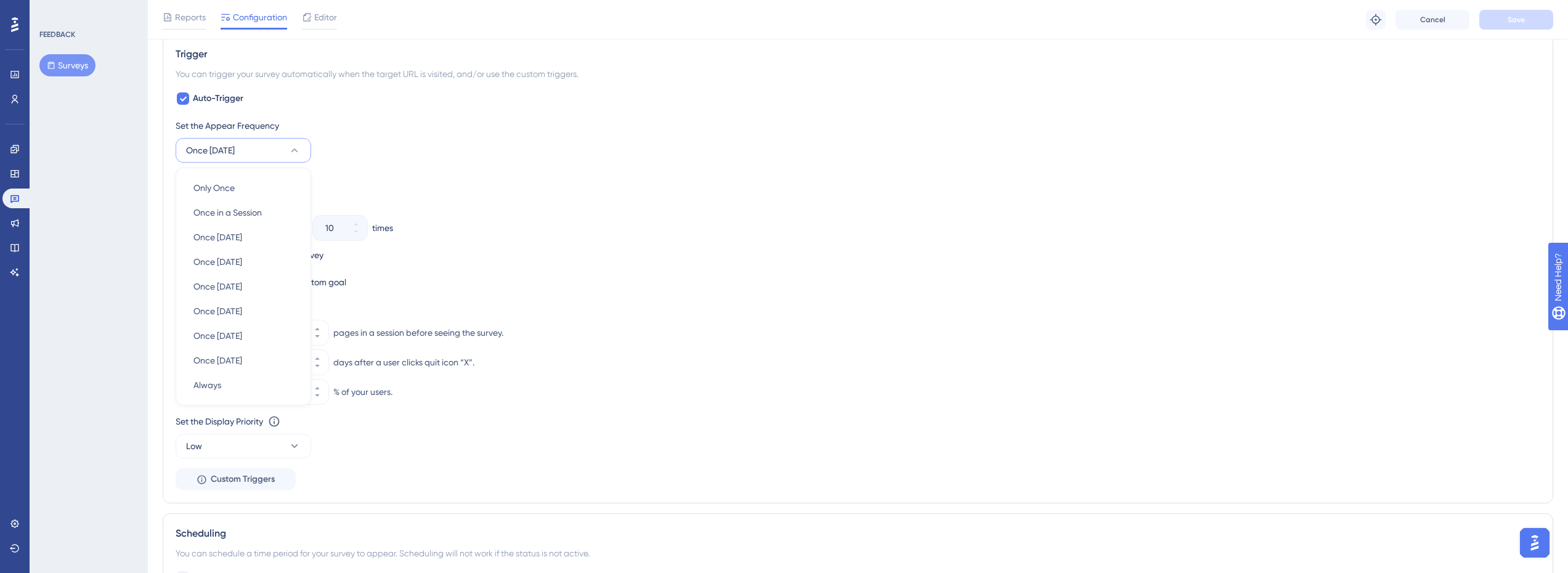
click at [570, 214] on div "Never When the user sees the survey 10 times When the user answers the survey W…" at bounding box center [858, 241] width 1364 height 98
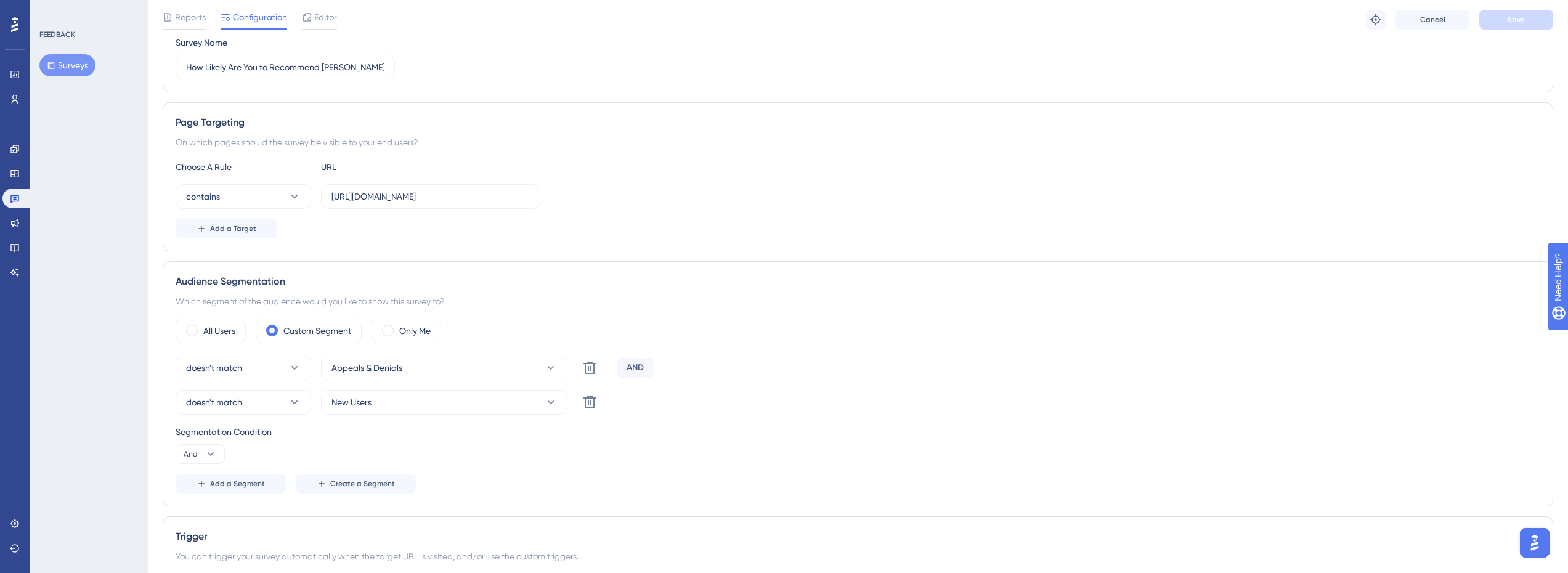
scroll to position [0, 0]
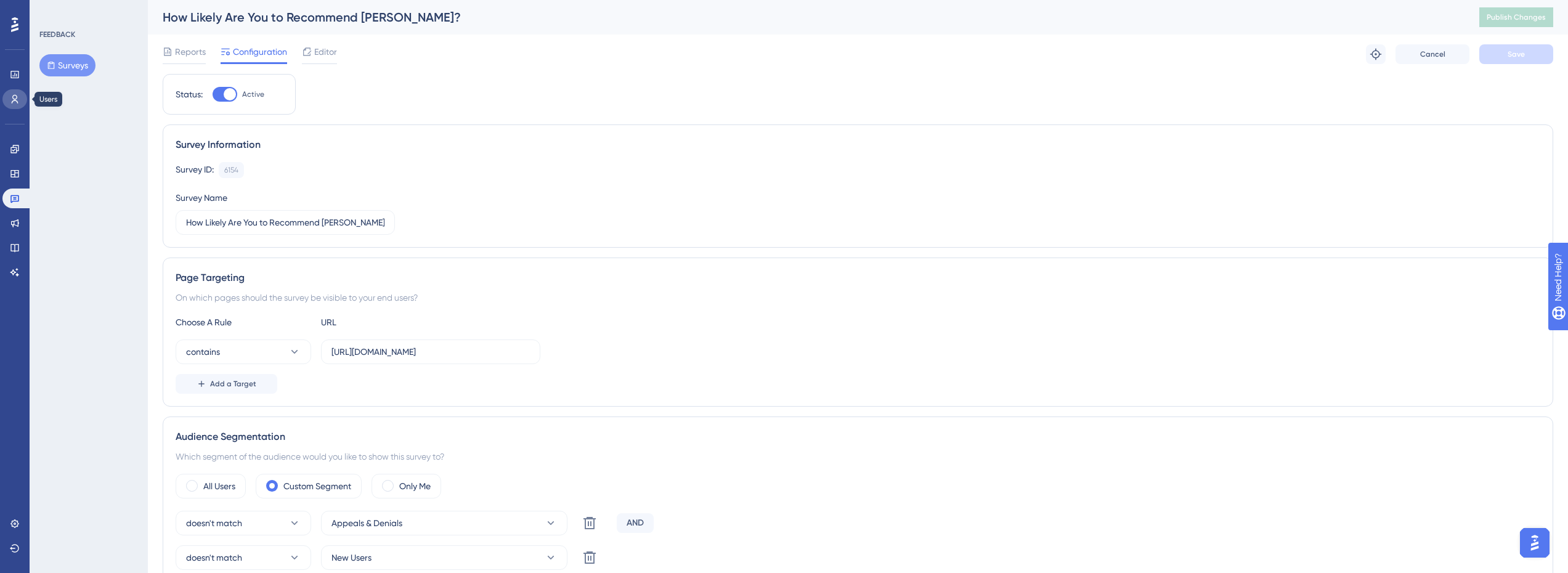
click at [13, 93] on link at bounding box center [15, 99] width 24 height 20
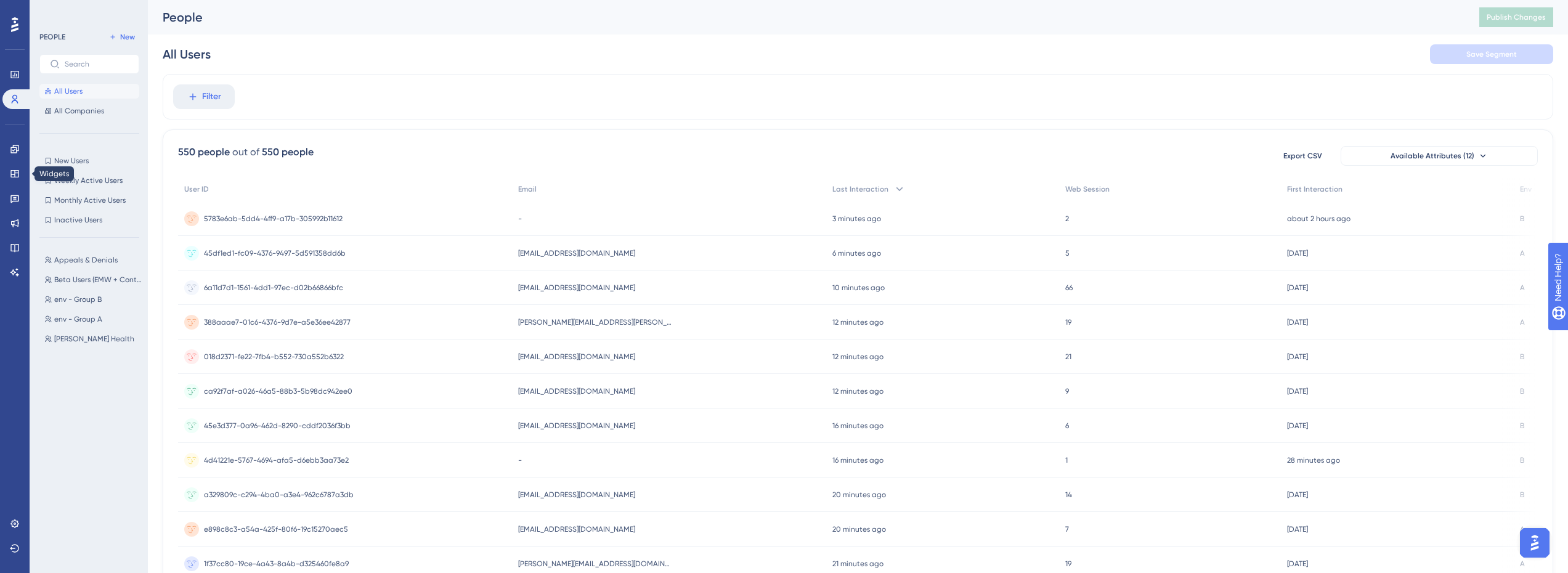
click at [7, 158] on div "Engagement Widgets Feedback Product Updates Knowledge Base AI Assistant" at bounding box center [15, 211] width 24 height 143
click at [10, 155] on link at bounding box center [15, 149] width 24 height 20
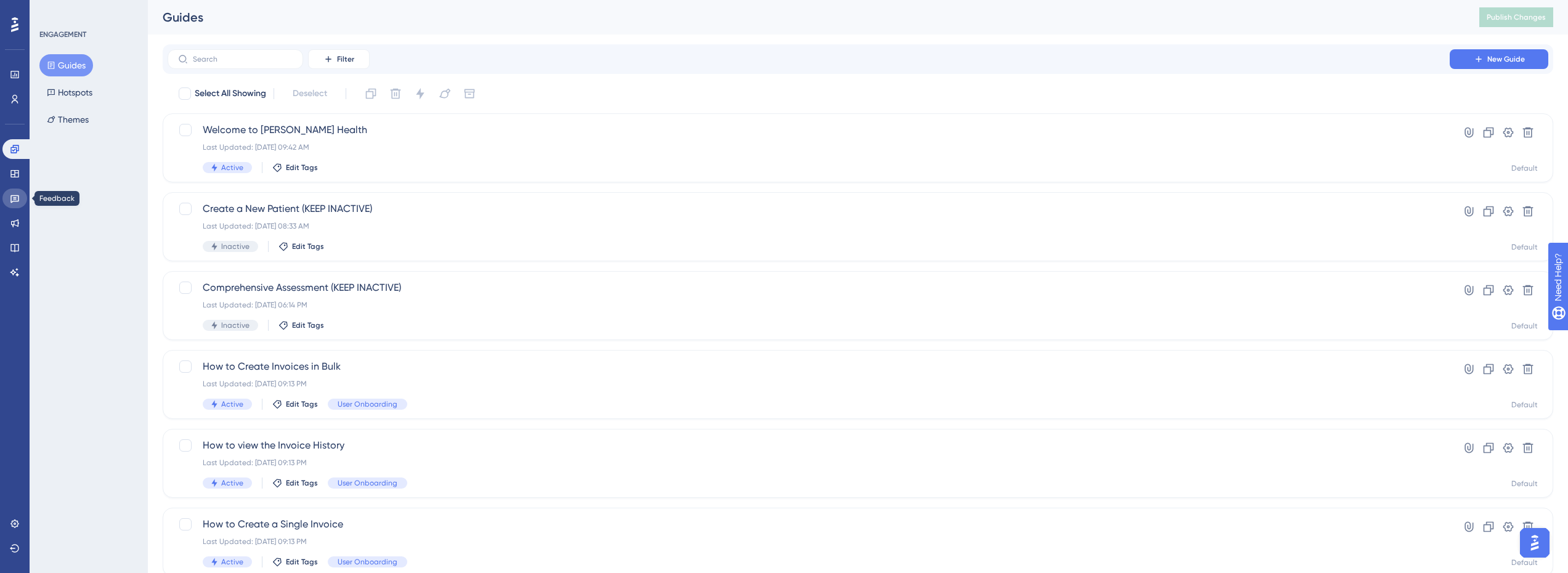
click at [13, 193] on icon at bounding box center [15, 198] width 10 height 10
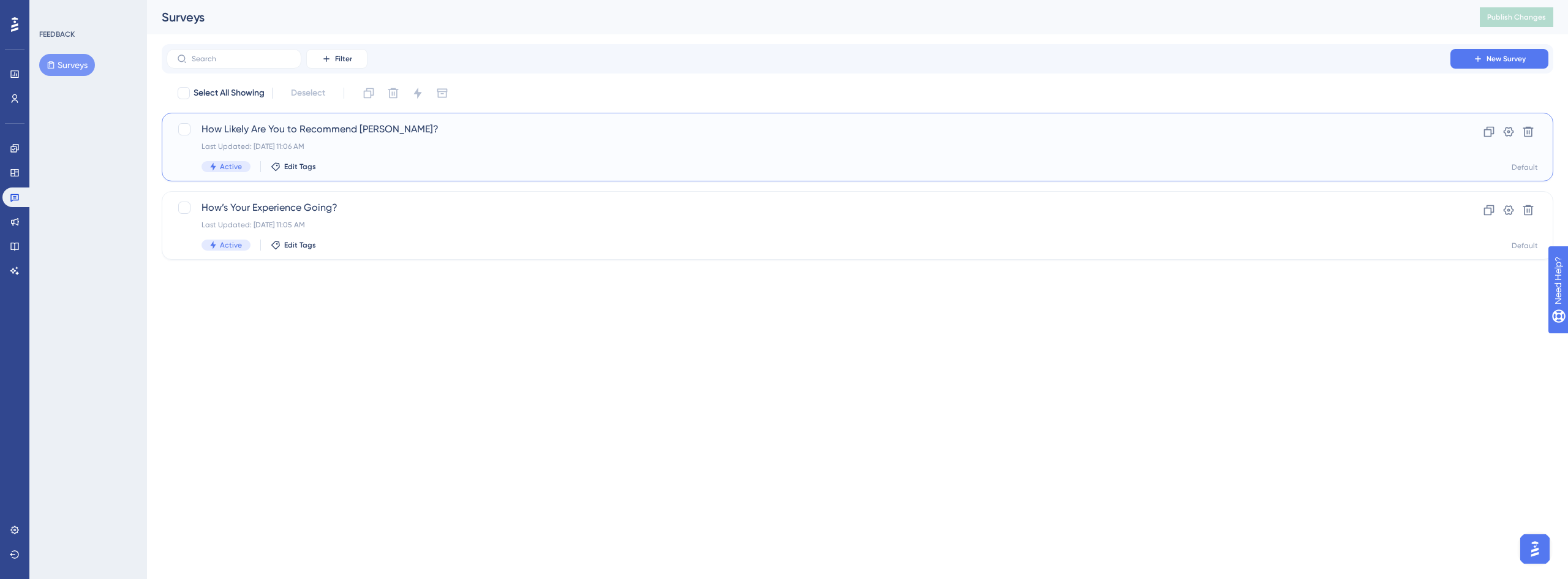
click at [329, 135] on span "How Likely Are You to Recommend [PERSON_NAME]?" at bounding box center [809, 129] width 1214 height 15
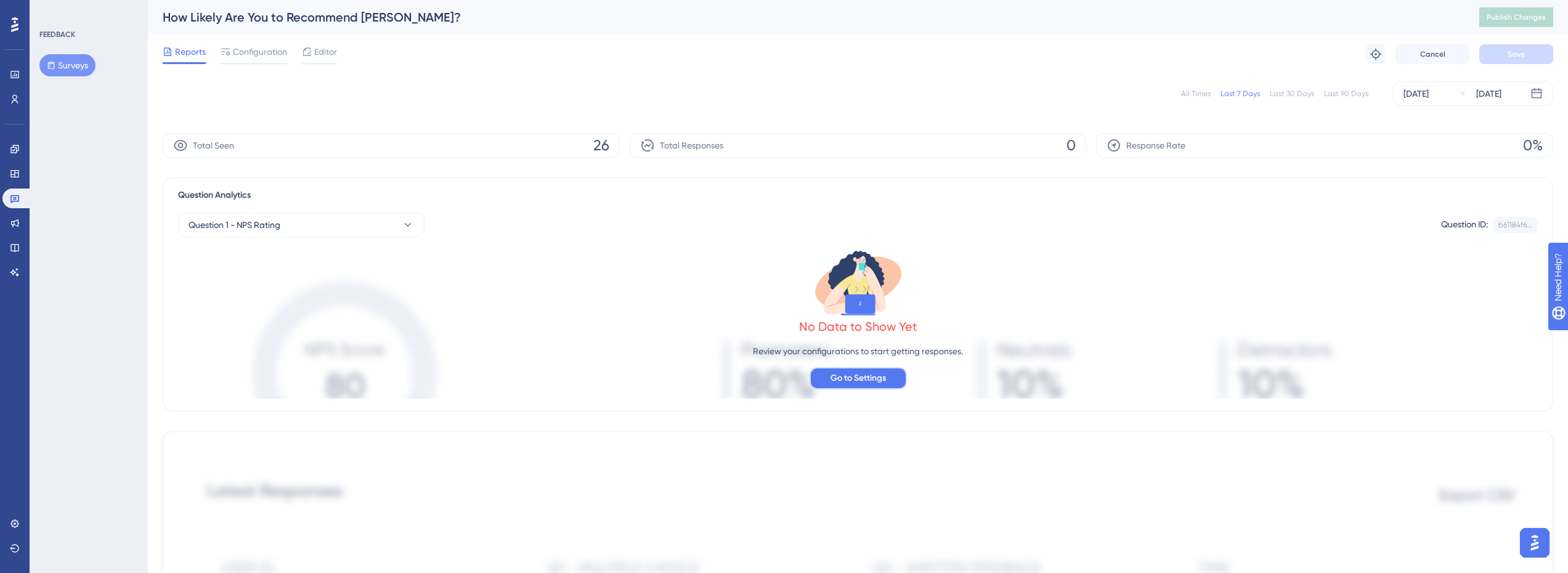
click at [866, 384] on span "Go to Settings" at bounding box center [858, 378] width 56 height 15
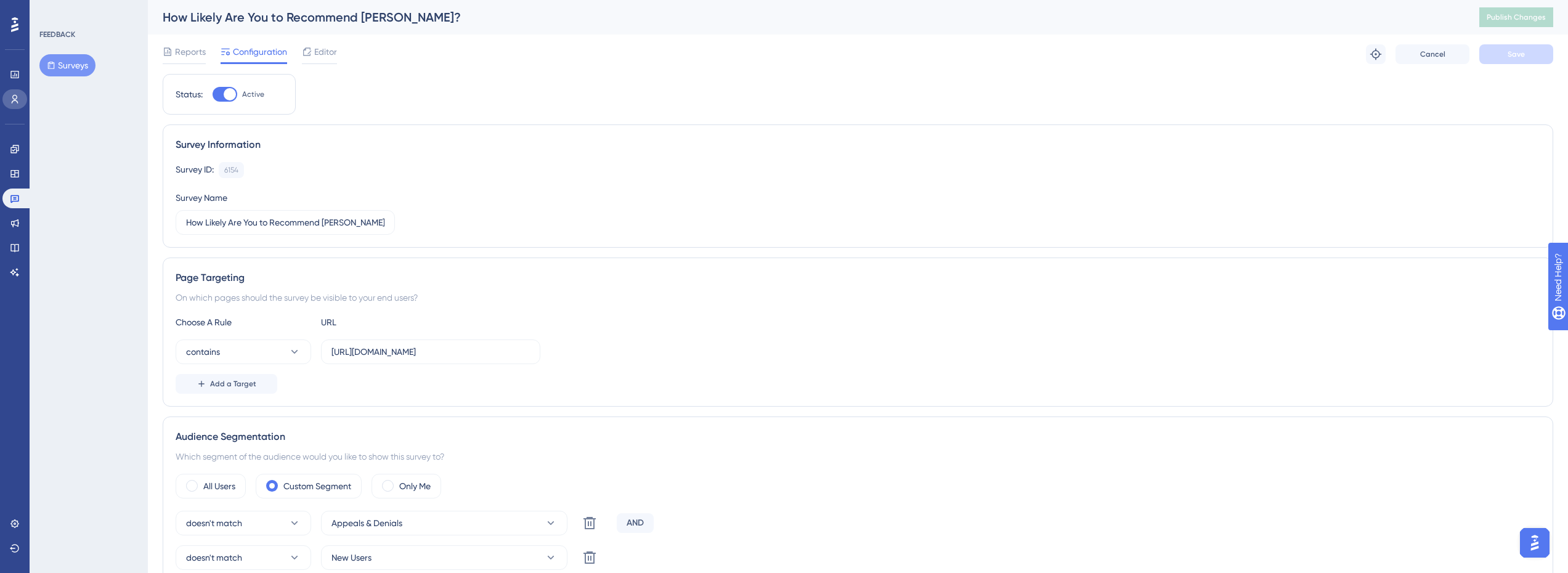
click at [7, 96] on link at bounding box center [15, 99] width 24 height 20
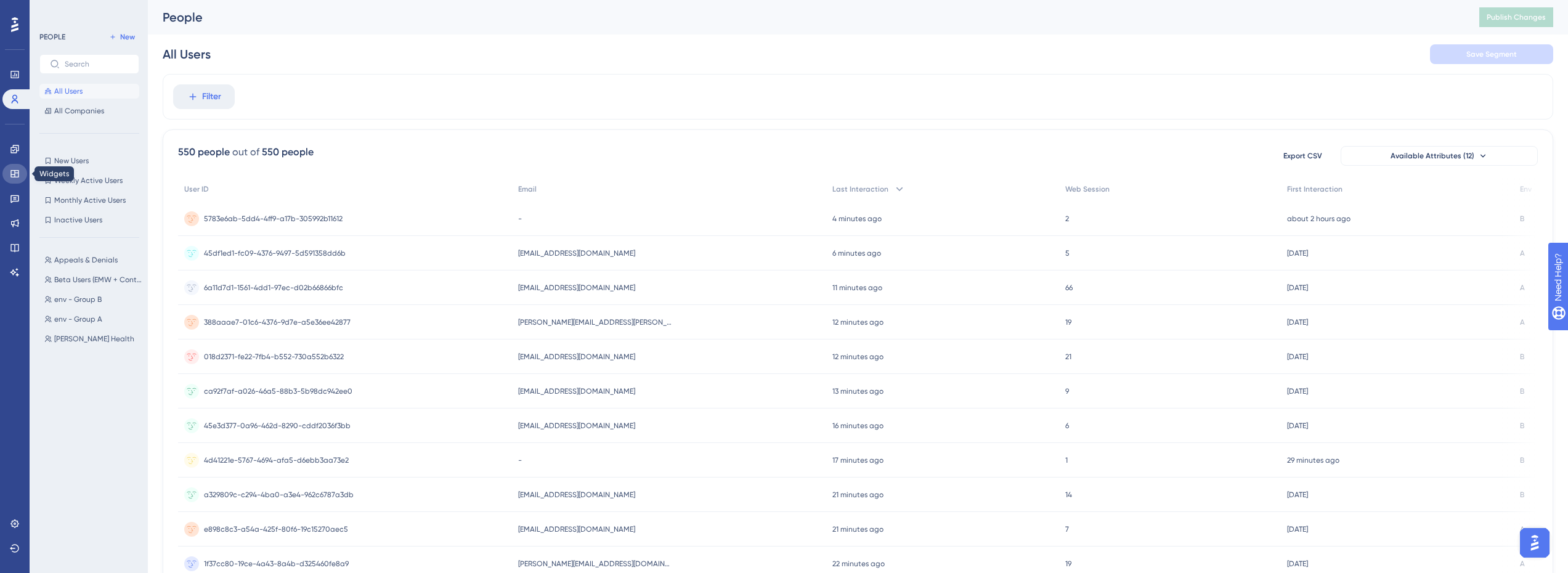
click at [21, 165] on link at bounding box center [15, 174] width 24 height 20
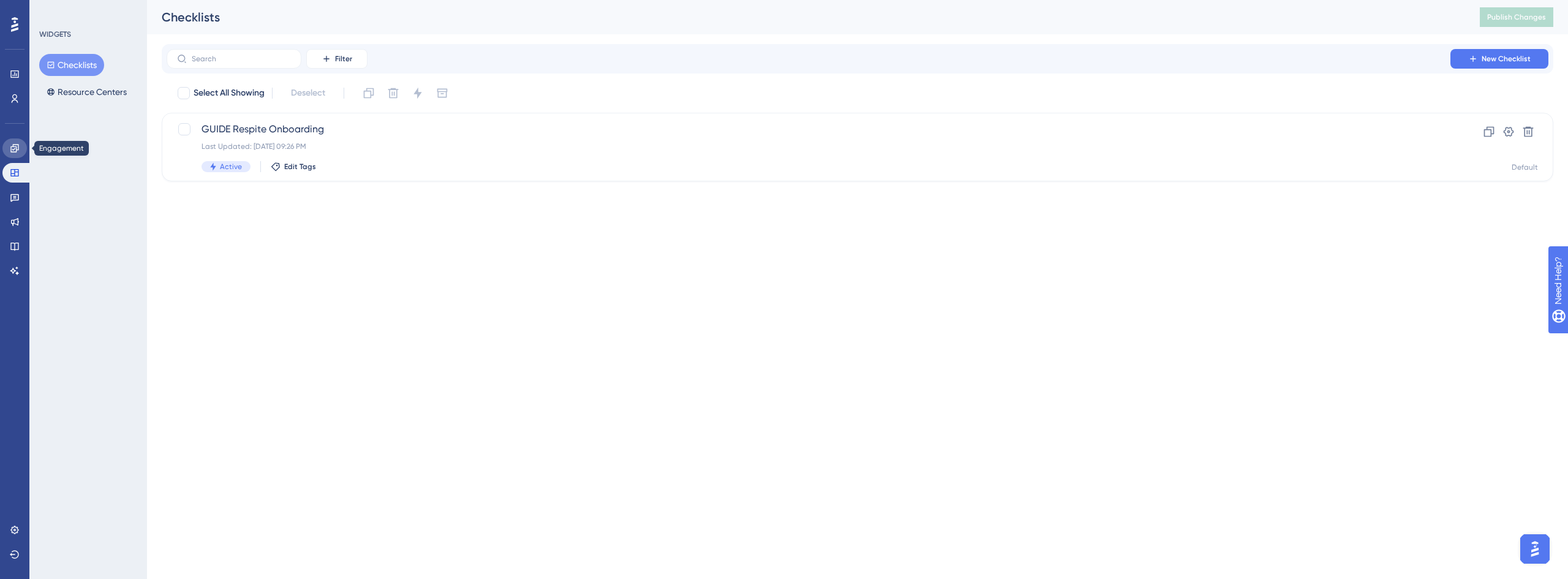
click at [17, 148] on icon at bounding box center [15, 148] width 10 height 10
